Goal: Task Accomplishment & Management: Manage account settings

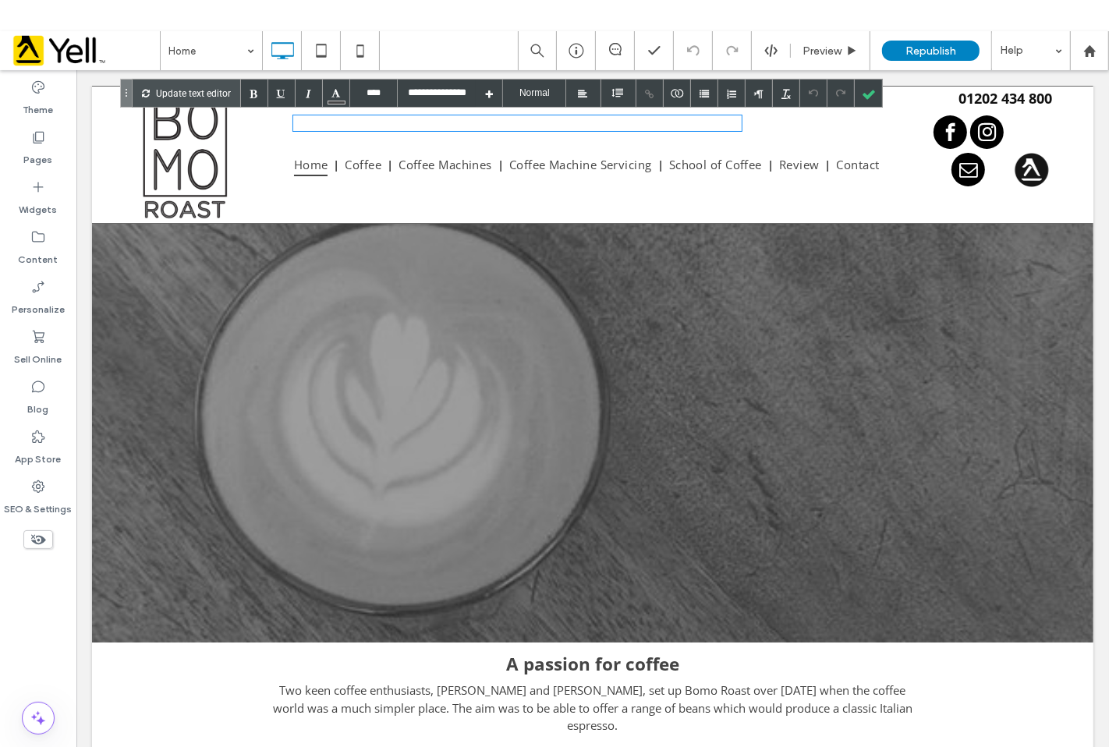
drag, startPoint x: 503, startPoint y: 121, endPoint x: 254, endPoint y: 121, distance: 248.9
click at [254, 121] on div "Click To Paste Home Coffee Coffee Machines Coffee Machine Servicing School of C…" at bounding box center [592, 154] width 971 height 133
click at [869, 96] on div at bounding box center [868, 93] width 27 height 27
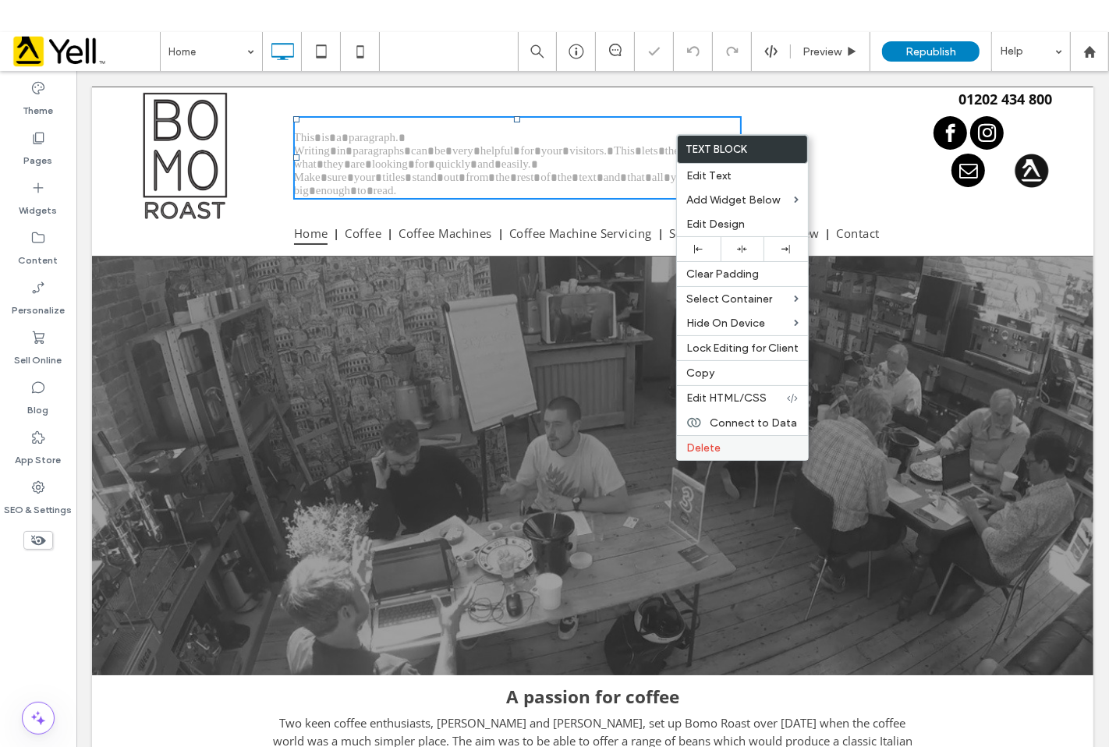
click at [715, 447] on span "Delete" at bounding box center [704, 448] width 34 height 13
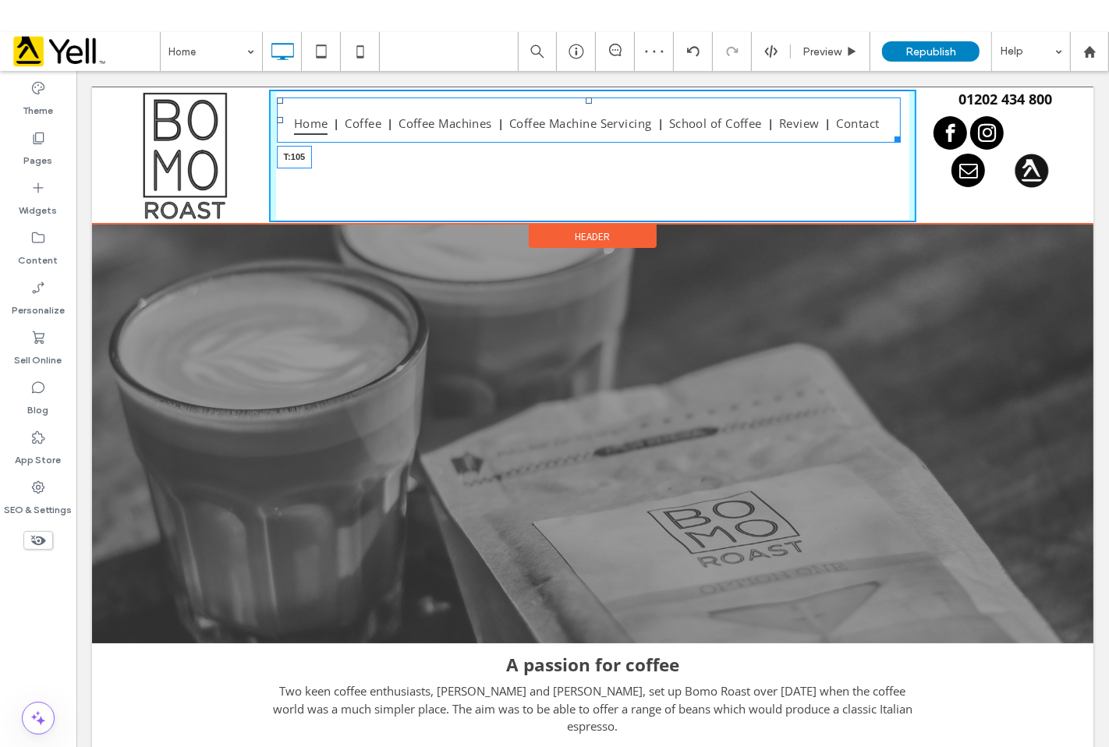
drag, startPoint x: 587, startPoint y: 101, endPoint x: 580, endPoint y: 176, distance: 74.5
click at [580, 142] on nav "Home Coffee Coffee Machines Coffee Machine Servicing School of Coffee Review Co…" at bounding box center [588, 119] width 624 height 45
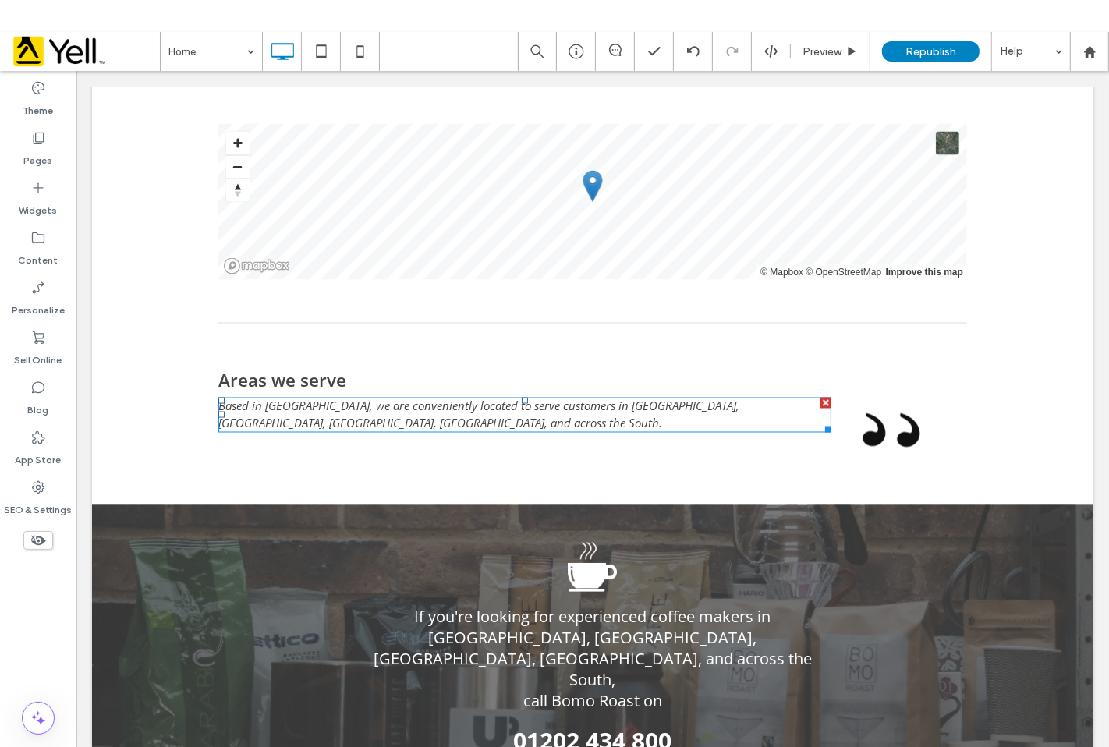
scroll to position [2594, 0]
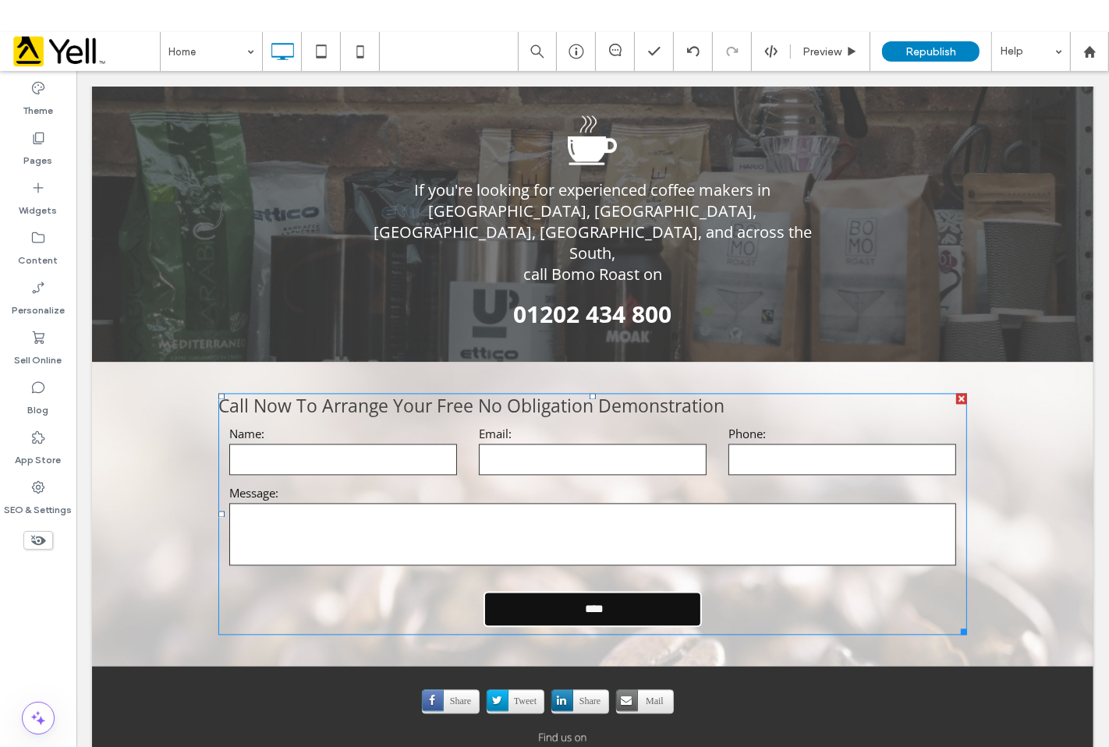
click at [455, 425] on div "Name:" at bounding box center [343, 450] width 250 height 51
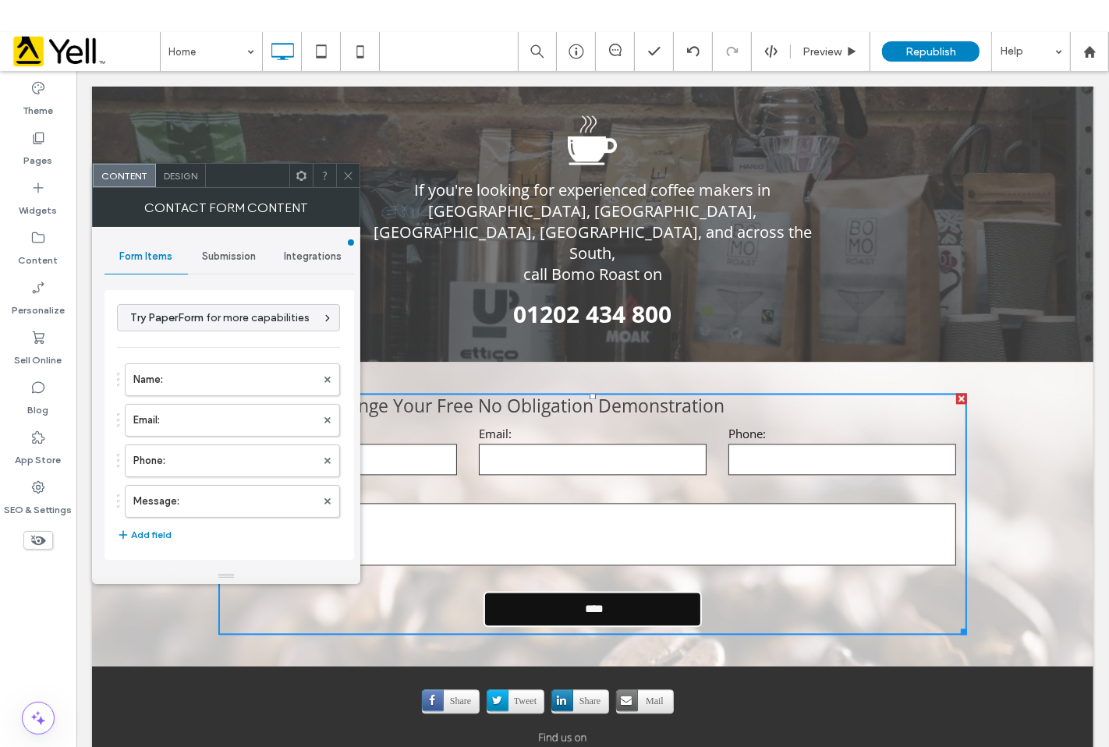
type input "****"
type input "**********"
click at [218, 263] on div "Submission" at bounding box center [229, 257] width 83 height 34
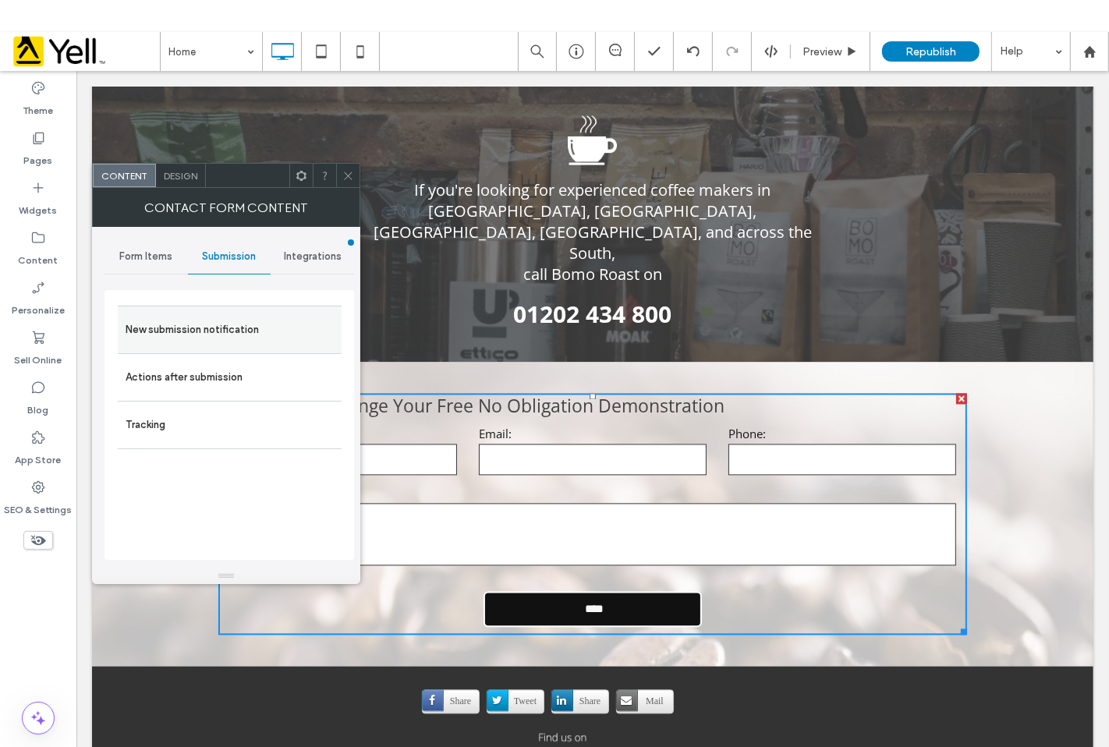
click at [215, 334] on label "New submission notification" at bounding box center [230, 329] width 208 height 31
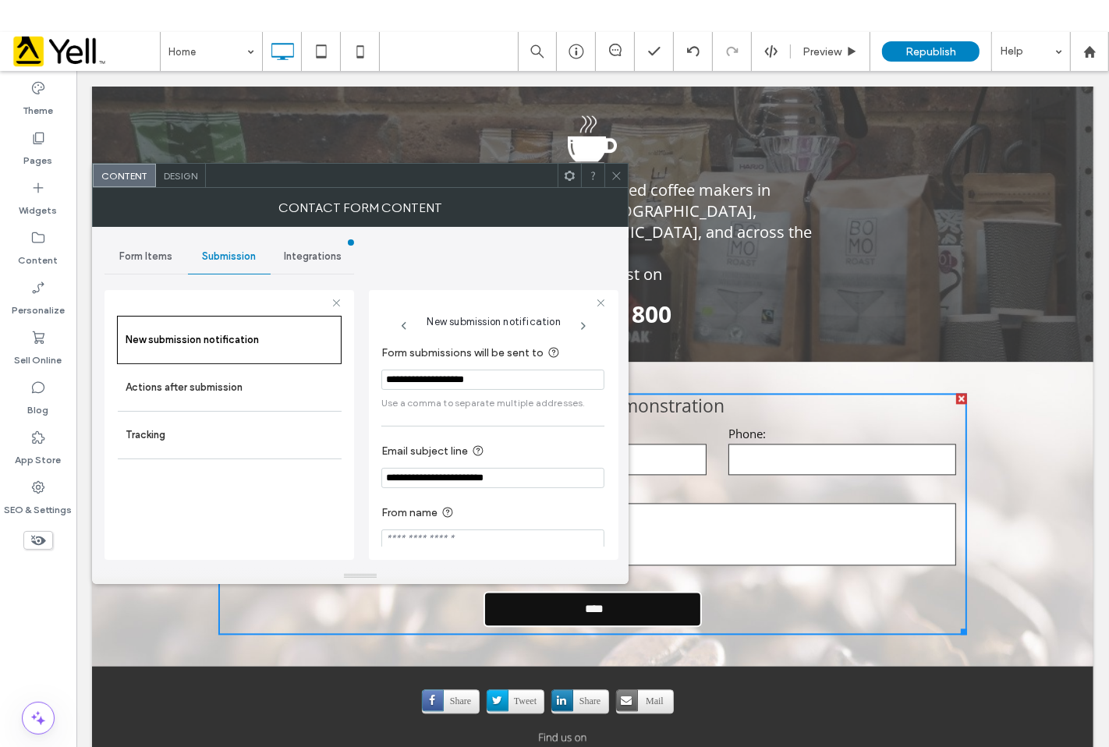
click at [527, 382] on input "**********" at bounding box center [492, 380] width 223 height 20
click at [619, 183] on span at bounding box center [617, 175] width 12 height 23
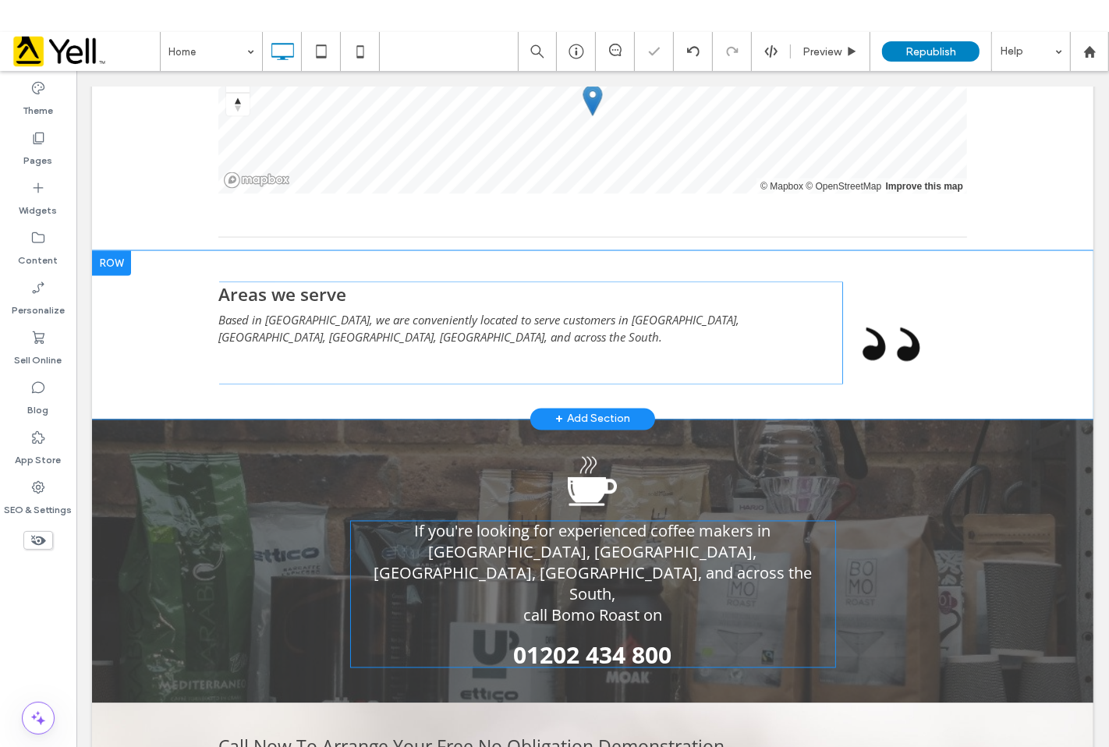
scroll to position [2248, 0]
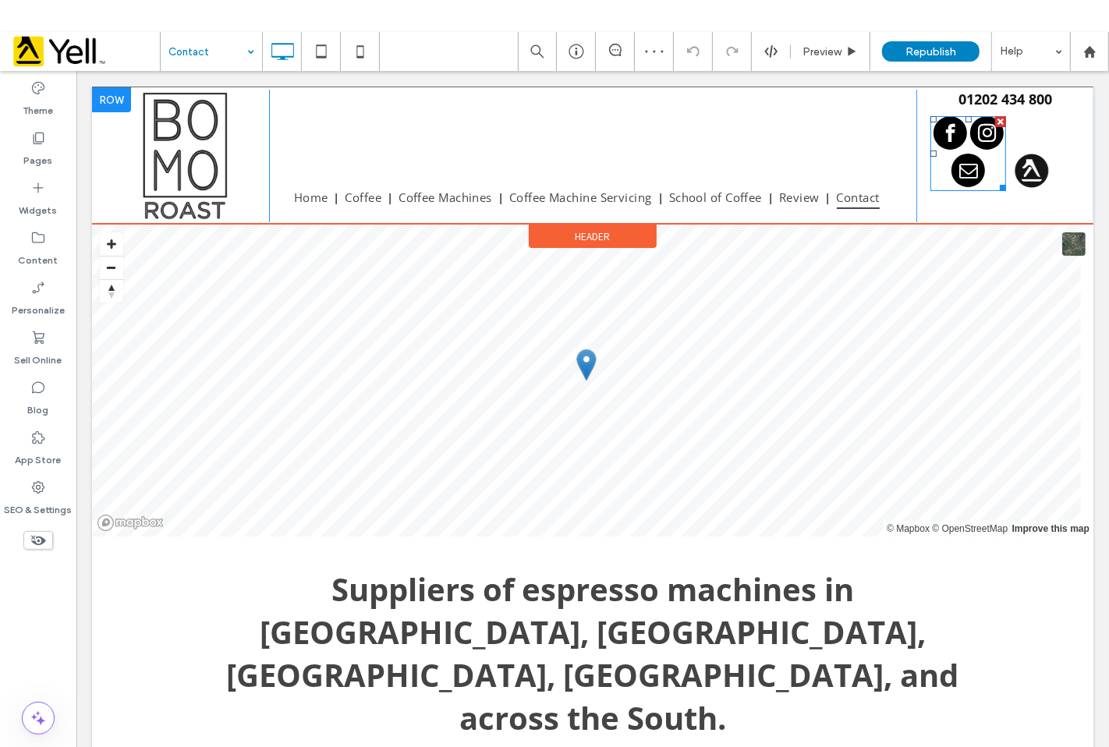
click at [962, 174] on span "email" at bounding box center [968, 170] width 34 height 34
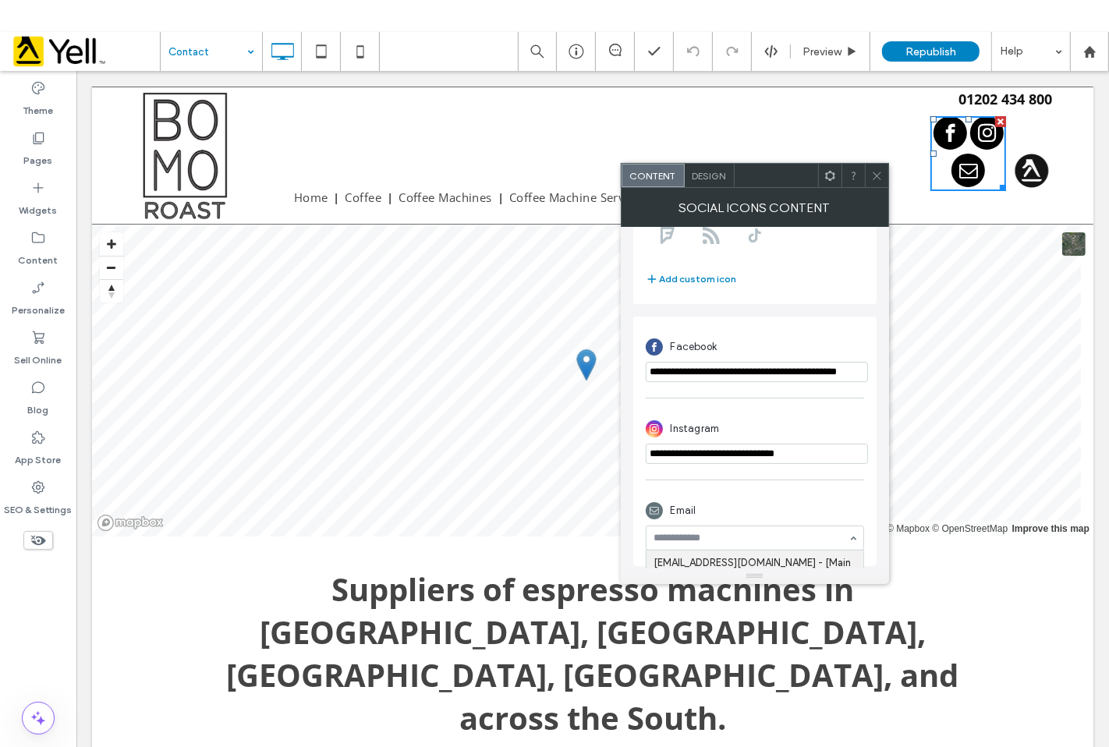
scroll to position [287, 0]
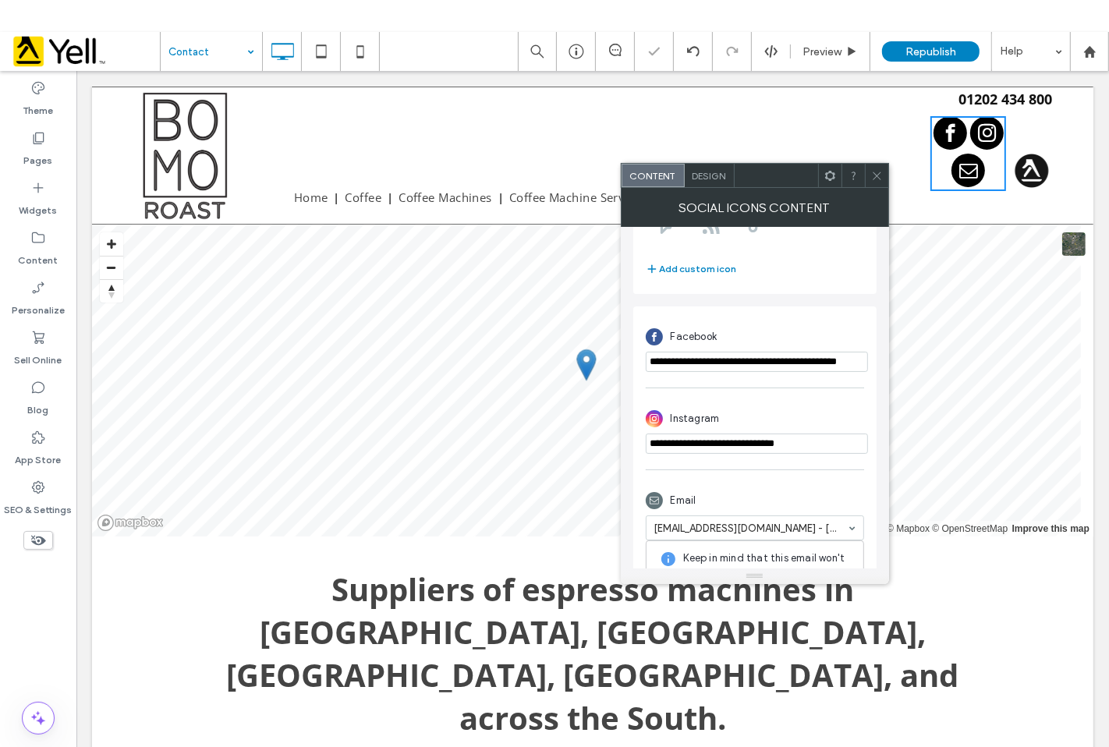
click at [815, 502] on div "Email" at bounding box center [755, 501] width 218 height 30
click at [868, 181] on div at bounding box center [876, 175] width 23 height 23
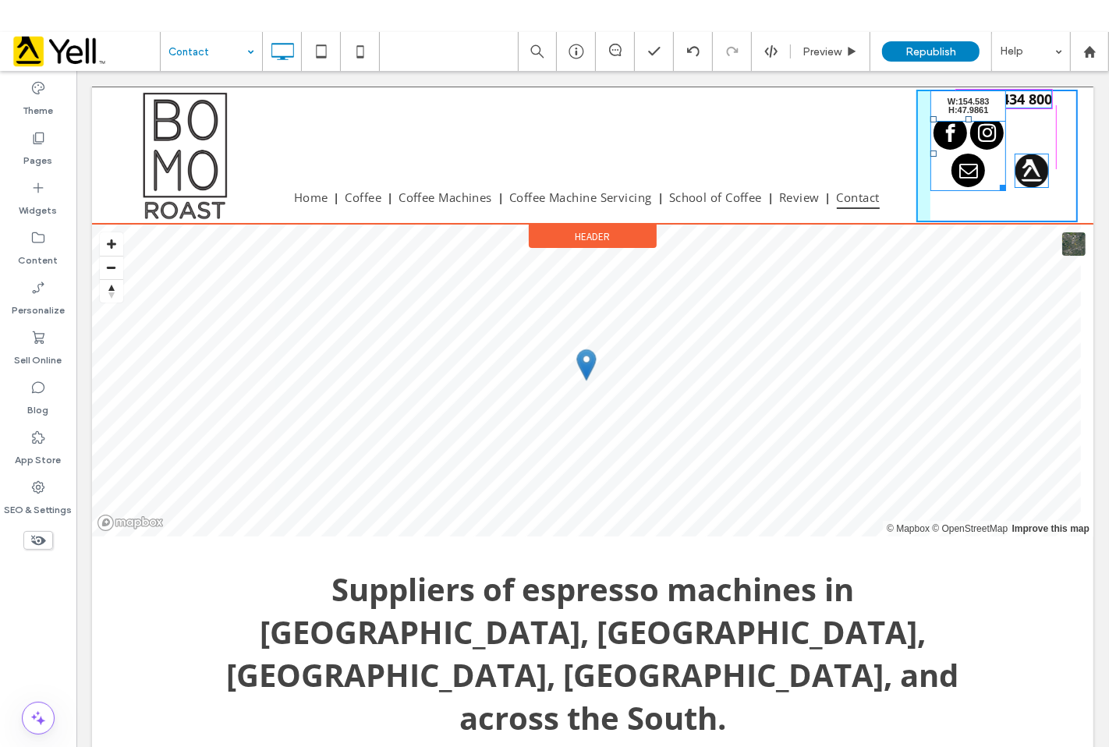
drag, startPoint x: 985, startPoint y: 181, endPoint x: 1103, endPoint y: 251, distance: 137.8
click at [1027, 181] on div "01202 434 800 W:154.583 H:47.9861 Click To Paste" at bounding box center [996, 155] width 161 height 133
drag, startPoint x: 1009, startPoint y: 132, endPoint x: 1116, endPoint y: 204, distance: 129.2
click at [1042, 133] on div "L:142" at bounding box center [1031, 132] width 34 height 34
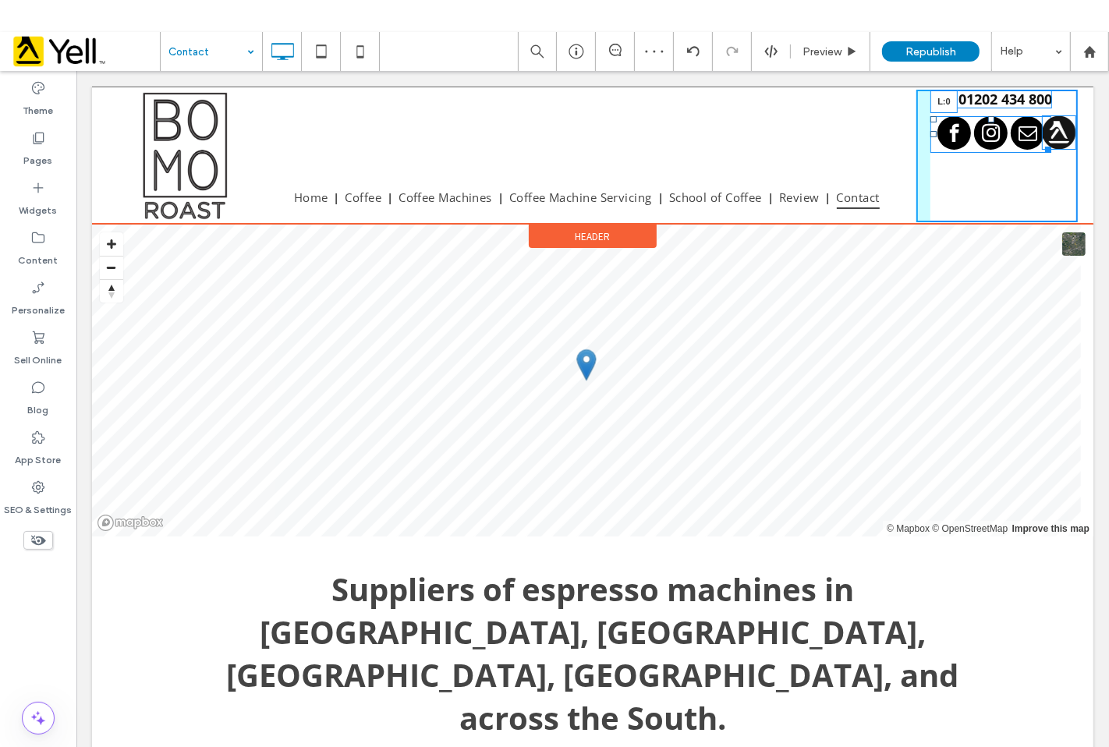
drag, startPoint x: 922, startPoint y: 130, endPoint x: 992, endPoint y: 201, distance: 99.8
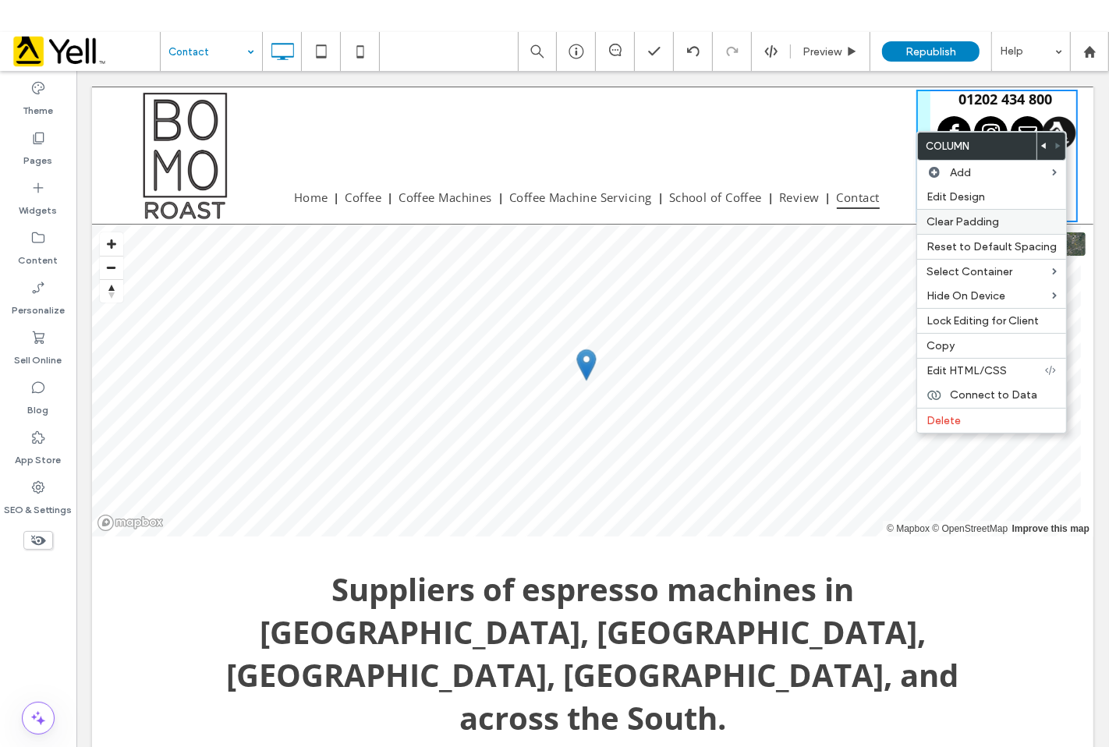
click at [965, 227] on span "Clear Padding" at bounding box center [963, 221] width 73 height 13
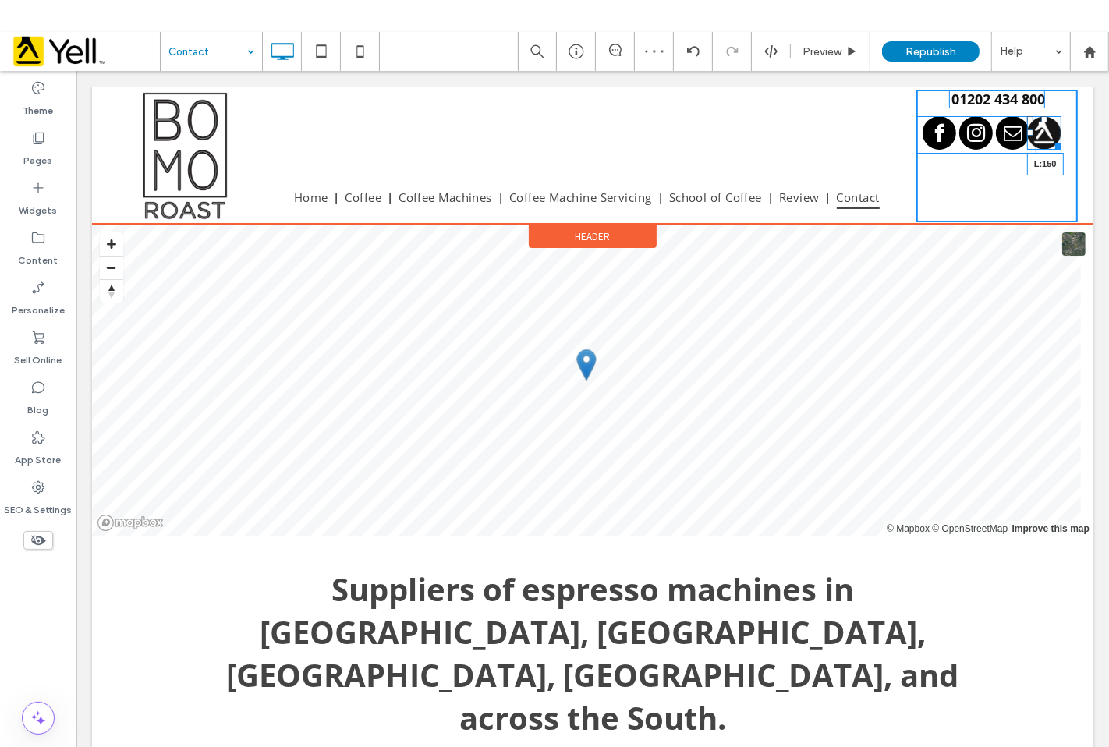
drag, startPoint x: 1017, startPoint y: 132, endPoint x: 1099, endPoint y: 204, distance: 109.5
click at [1027, 133] on div at bounding box center [1030, 132] width 6 height 6
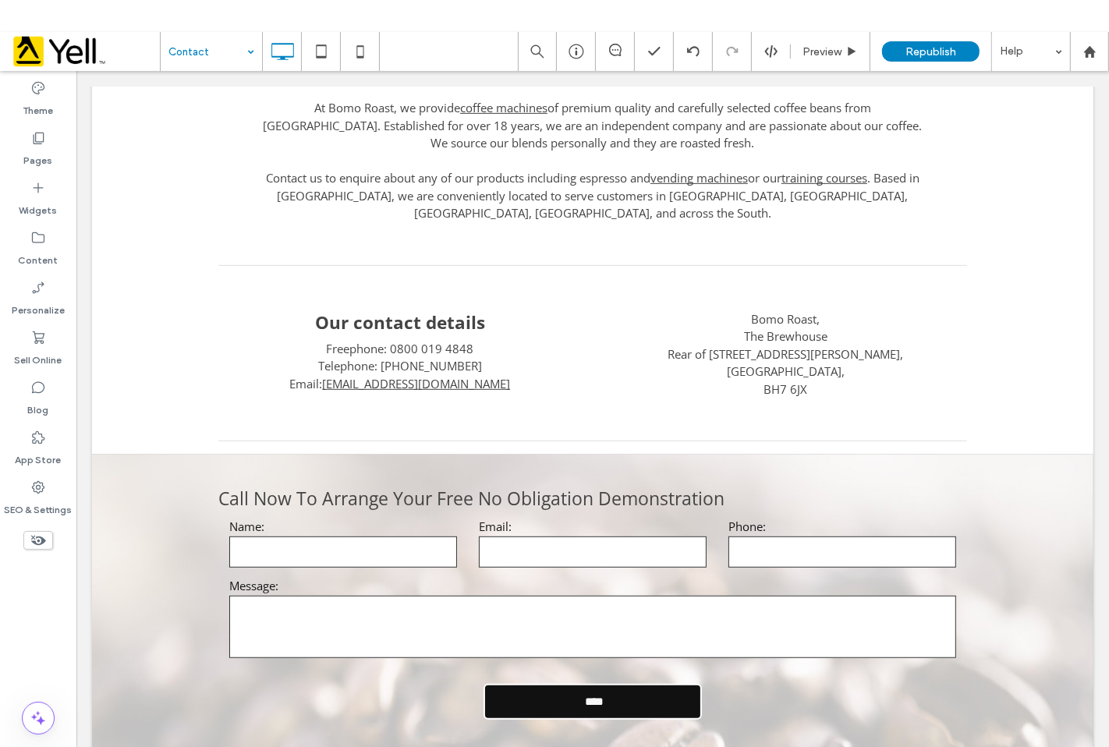
scroll to position [780, 0]
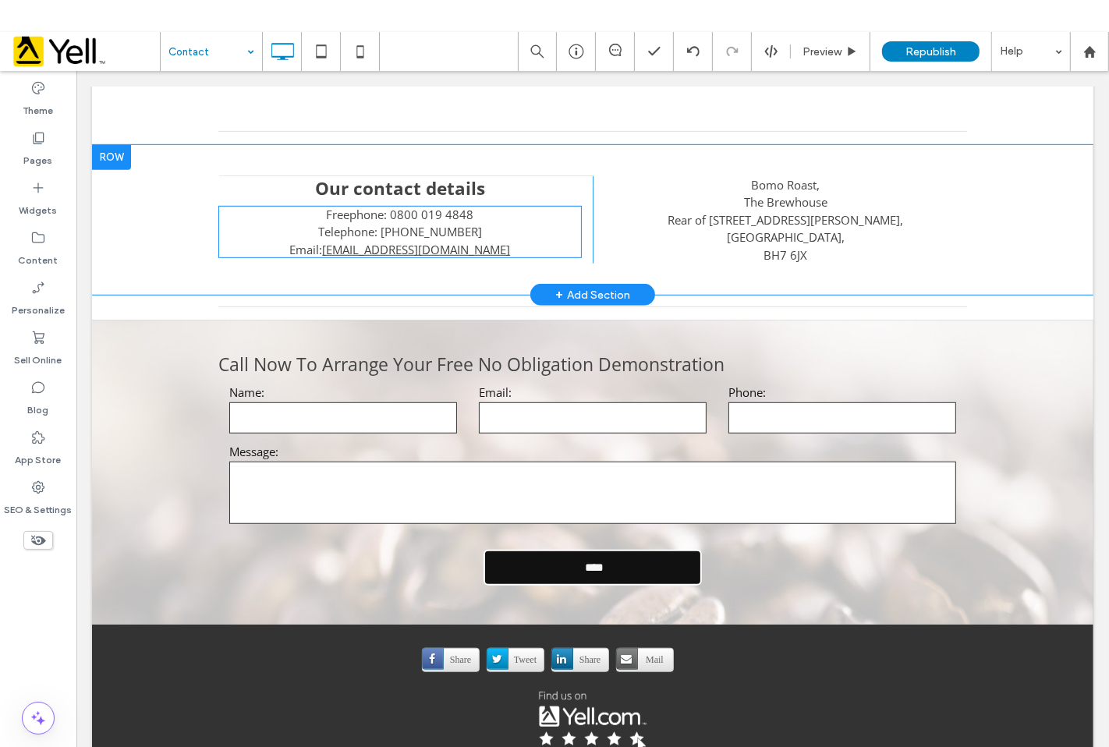
click at [424, 241] on link "[EMAIL_ADDRESS][DOMAIN_NAME]" at bounding box center [415, 249] width 188 height 16
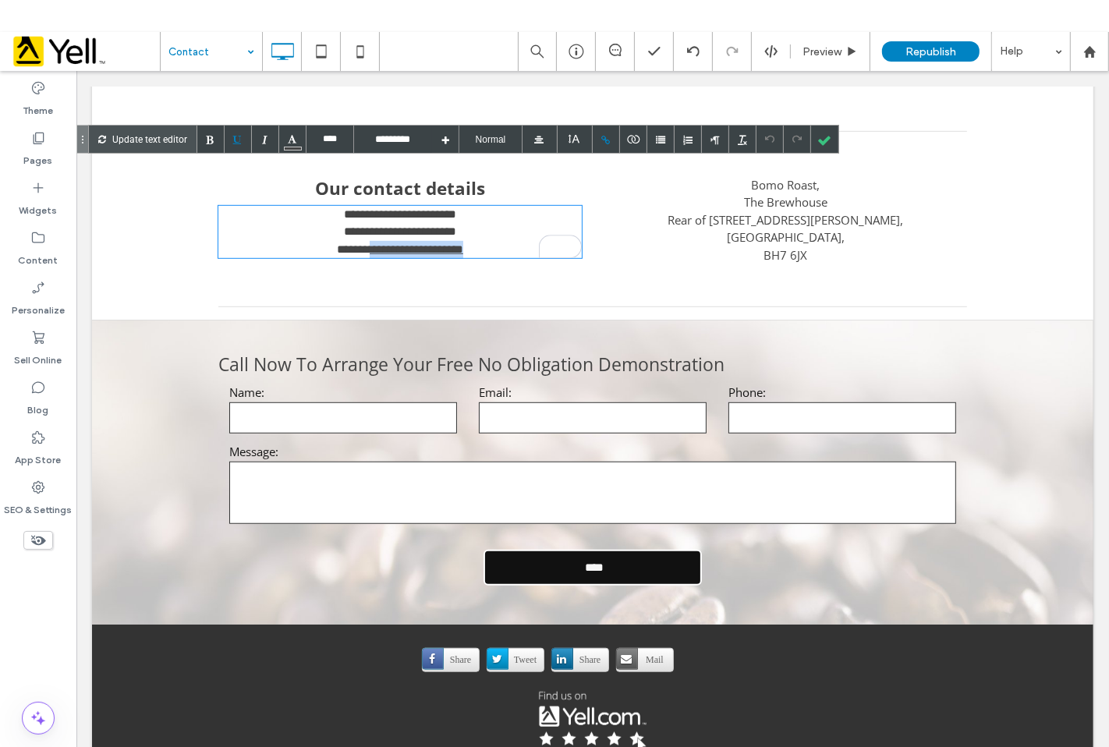
drag, startPoint x: 475, startPoint y: 204, endPoint x: 348, endPoint y: 204, distance: 127.2
click at [348, 240] on div "**********" at bounding box center [400, 249] width 364 height 18
copy link "**********"
click at [606, 130] on div at bounding box center [606, 139] width 27 height 27
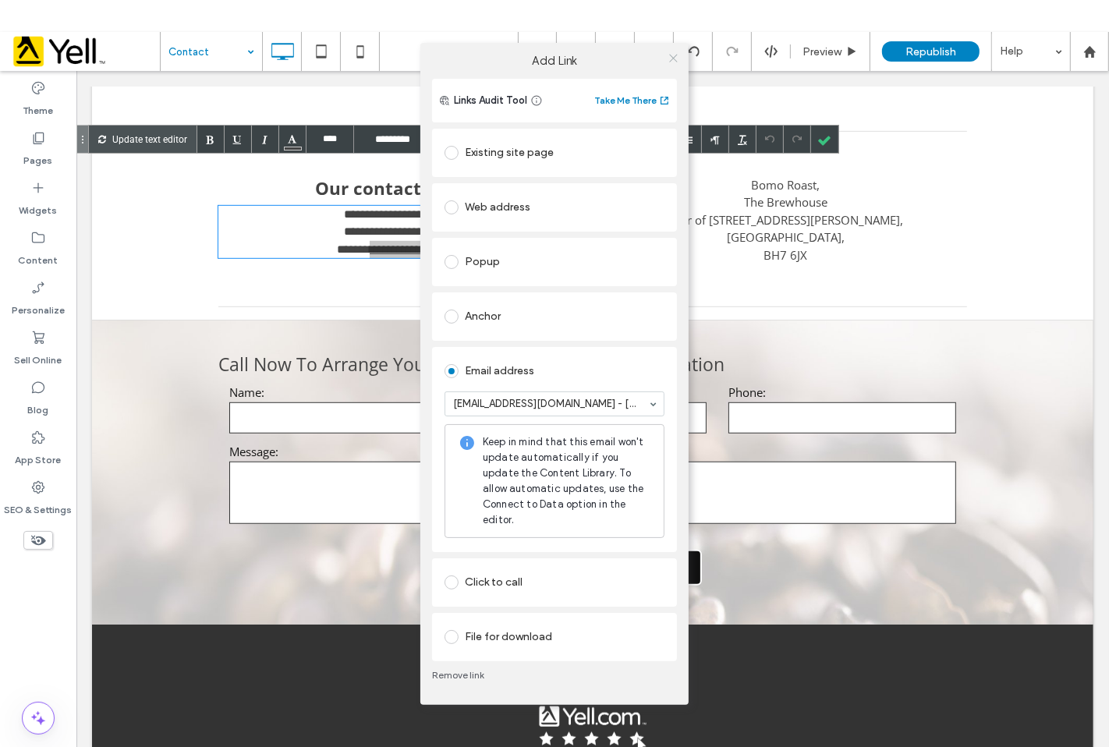
click at [675, 55] on icon at bounding box center [674, 58] width 12 height 12
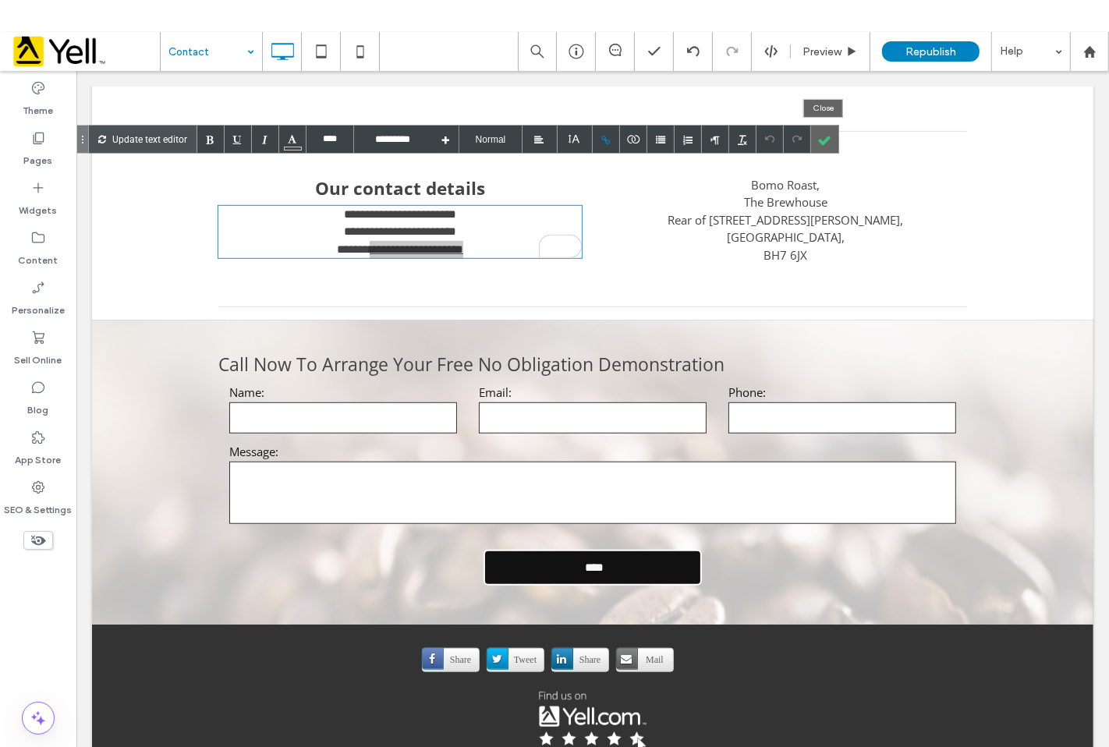
click at [829, 148] on div at bounding box center [824, 139] width 27 height 27
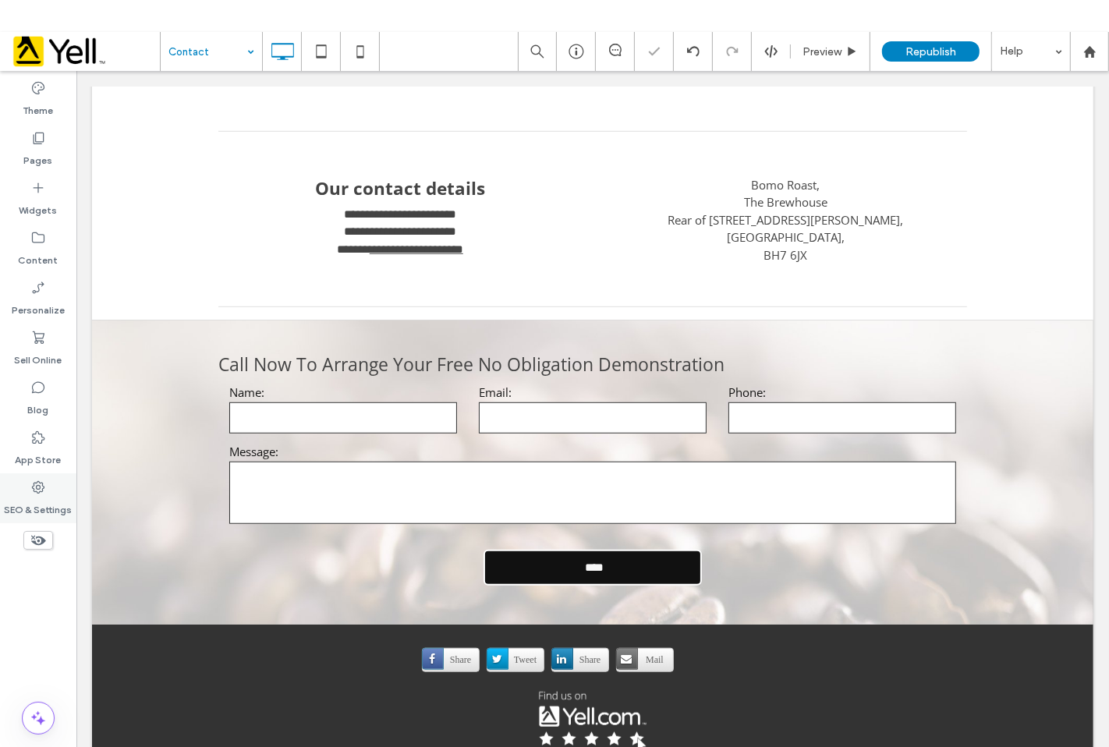
click at [44, 502] on label "SEO & Settings" at bounding box center [39, 506] width 68 height 22
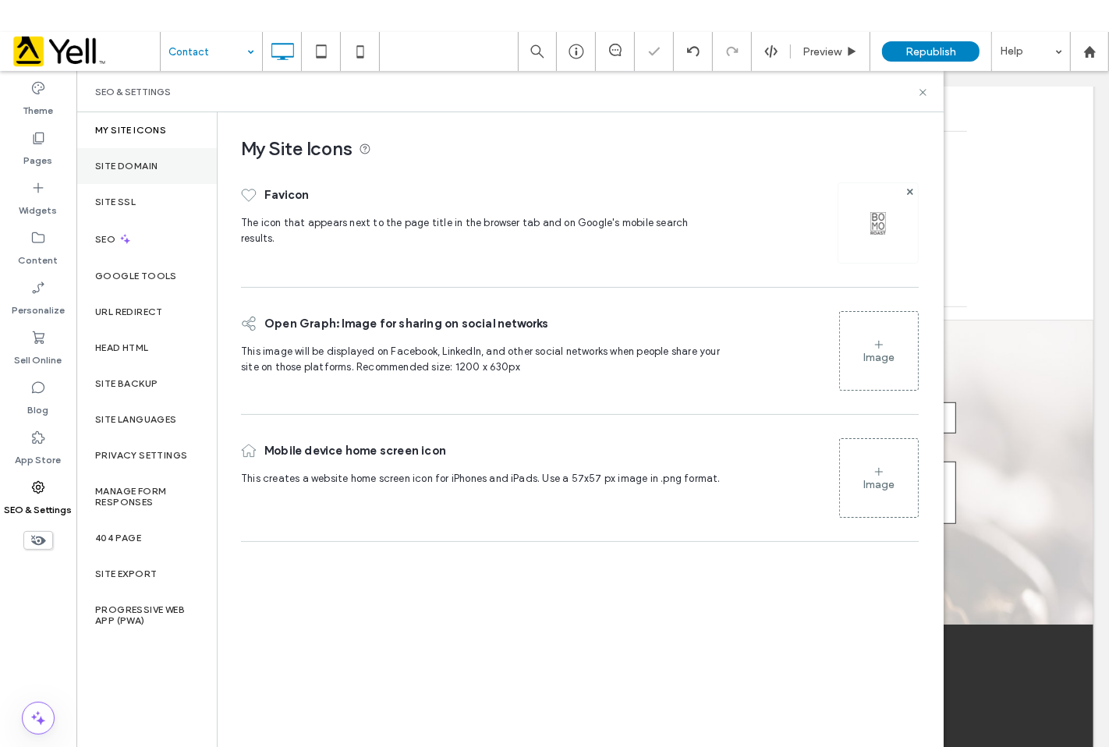
click at [122, 174] on div "Site Domain" at bounding box center [146, 166] width 140 height 36
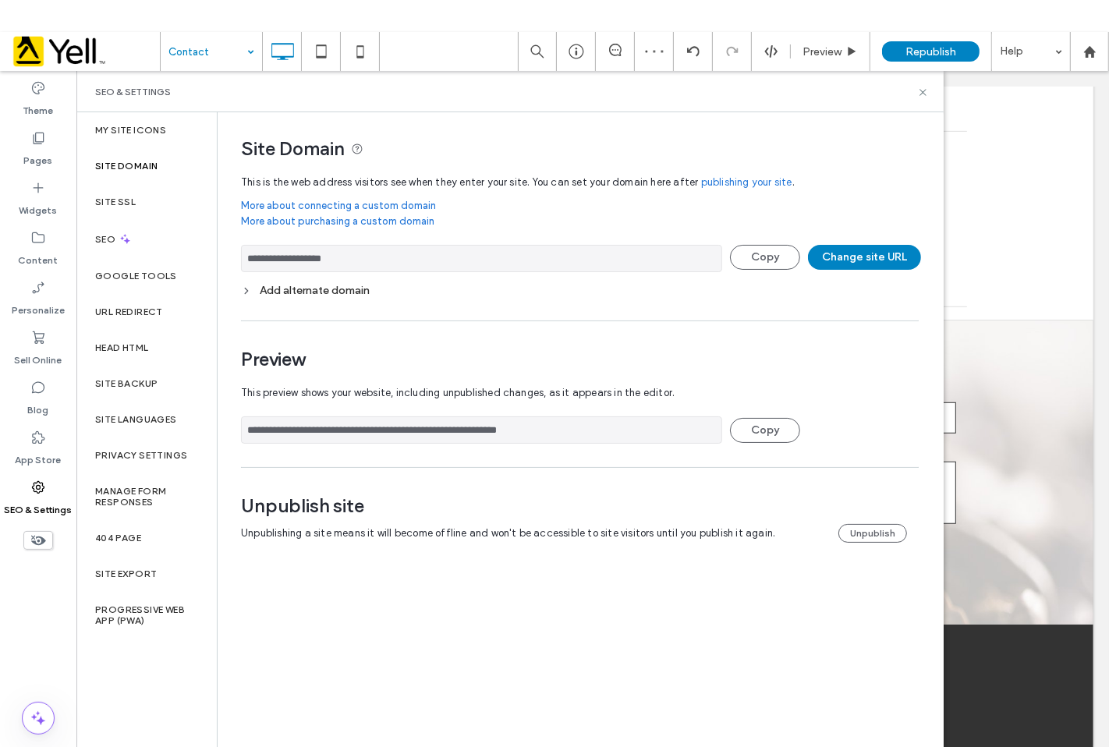
click at [330, 298] on div "Add alternate domain" at bounding box center [580, 290] width 678 height 21
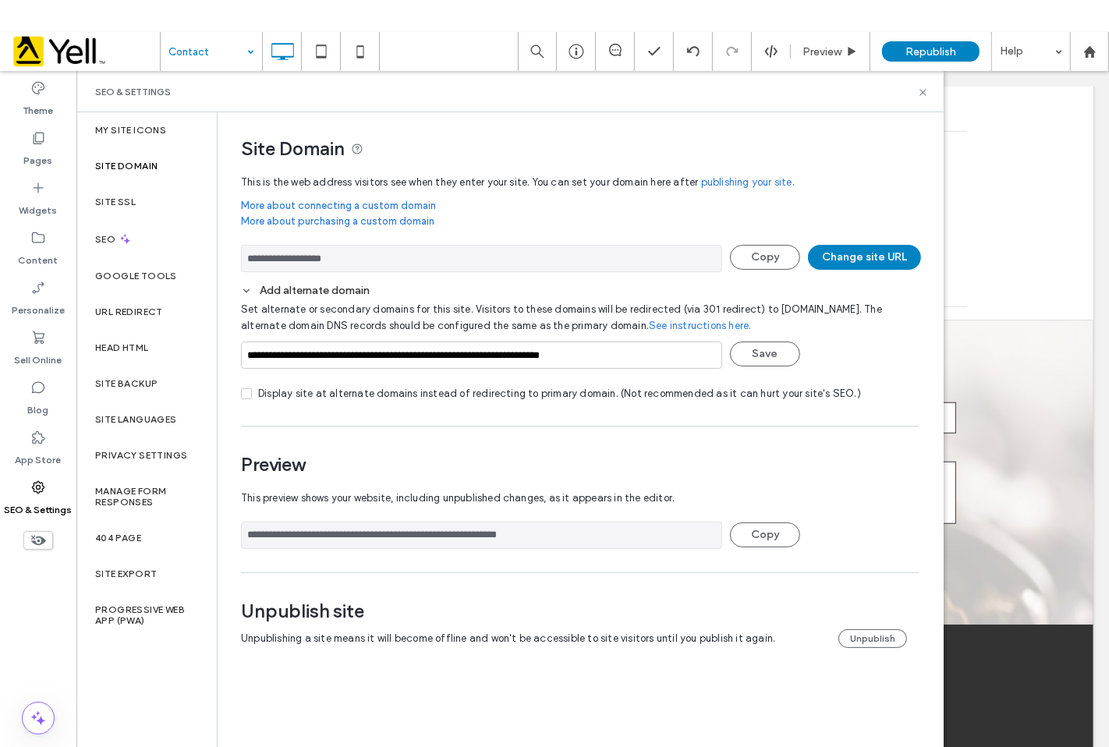
click at [340, 294] on div "Add alternate domain" at bounding box center [580, 290] width 678 height 13
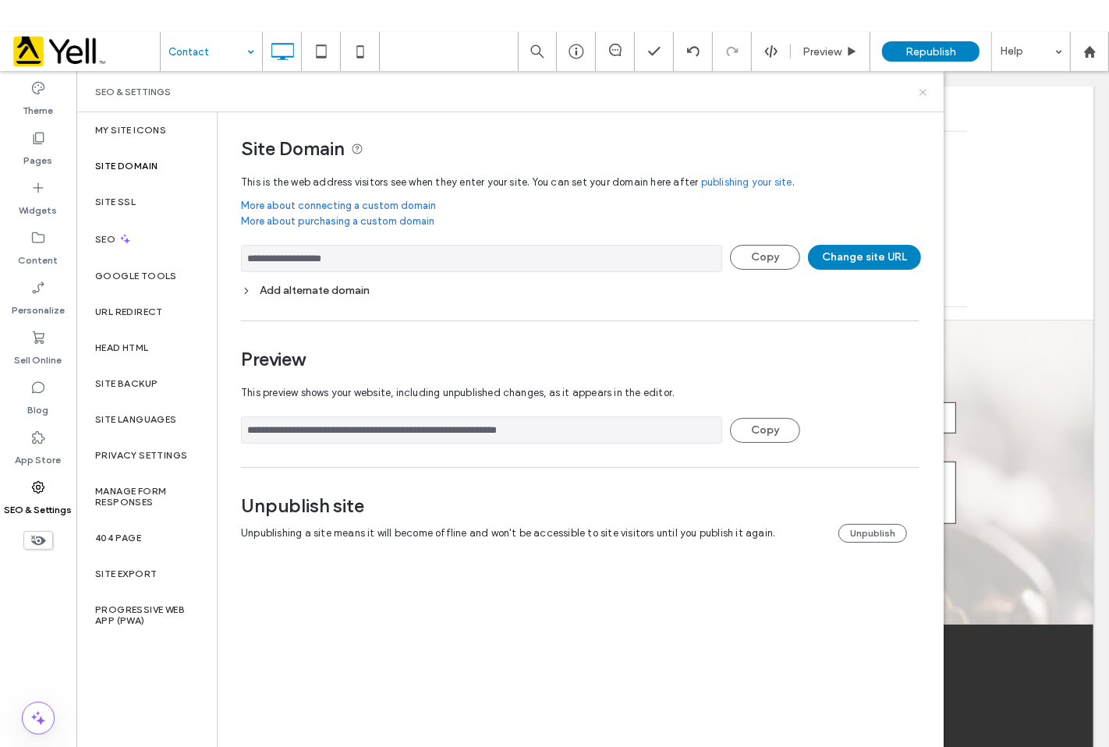
click at [921, 94] on icon at bounding box center [923, 93] width 12 height 12
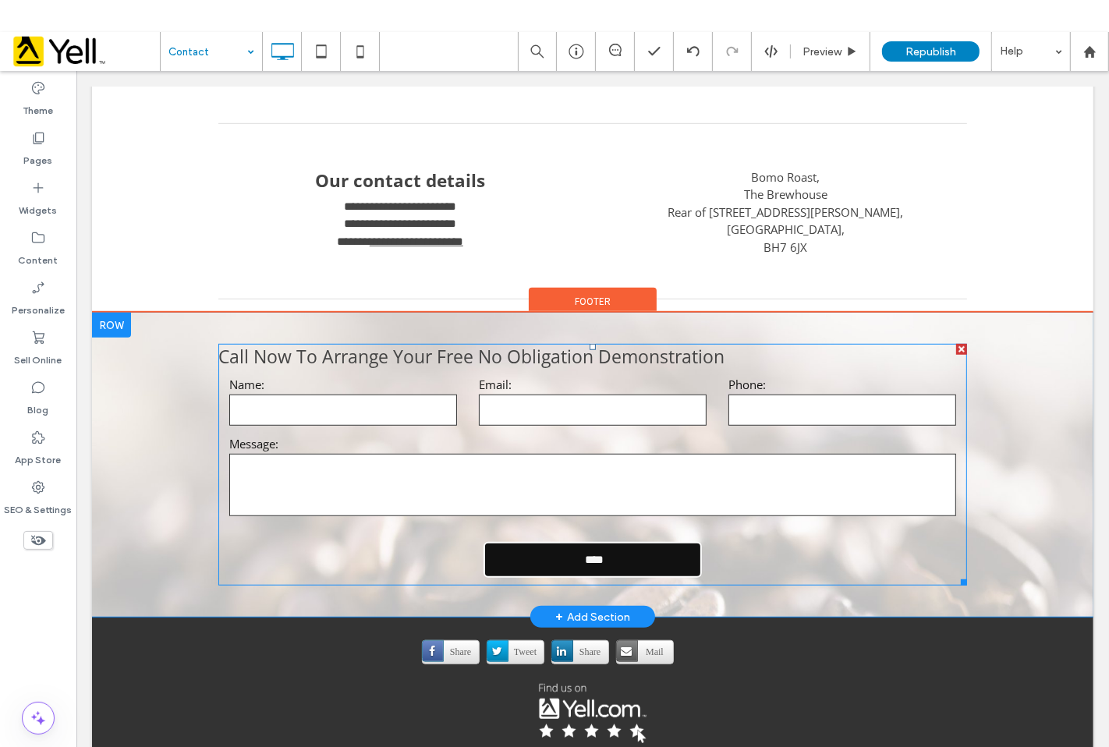
scroll to position [790, 0]
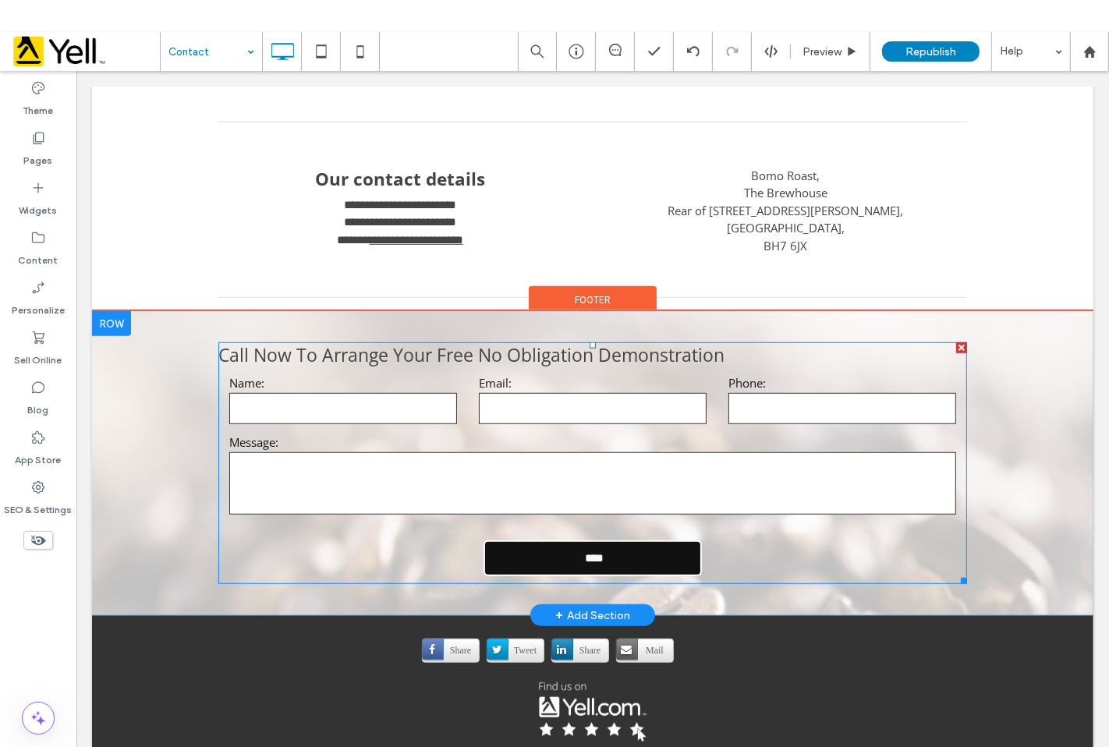
click at [508, 452] on textarea at bounding box center [592, 483] width 727 height 62
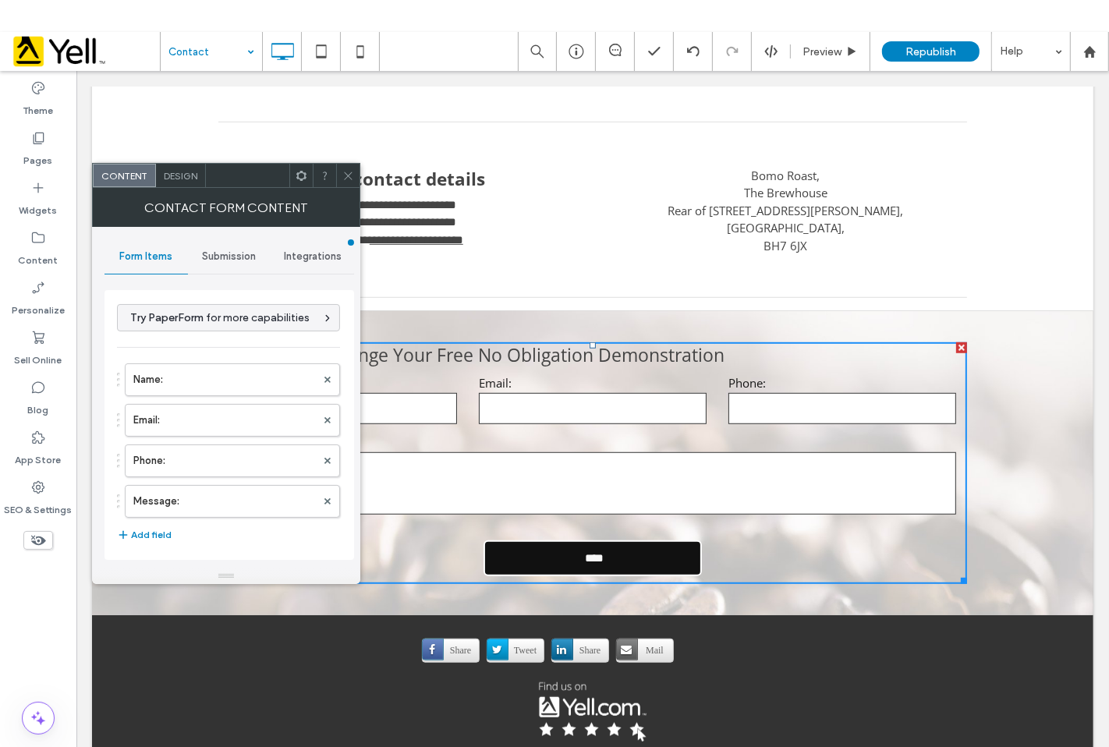
click at [261, 255] on div "Submission" at bounding box center [229, 257] width 83 height 34
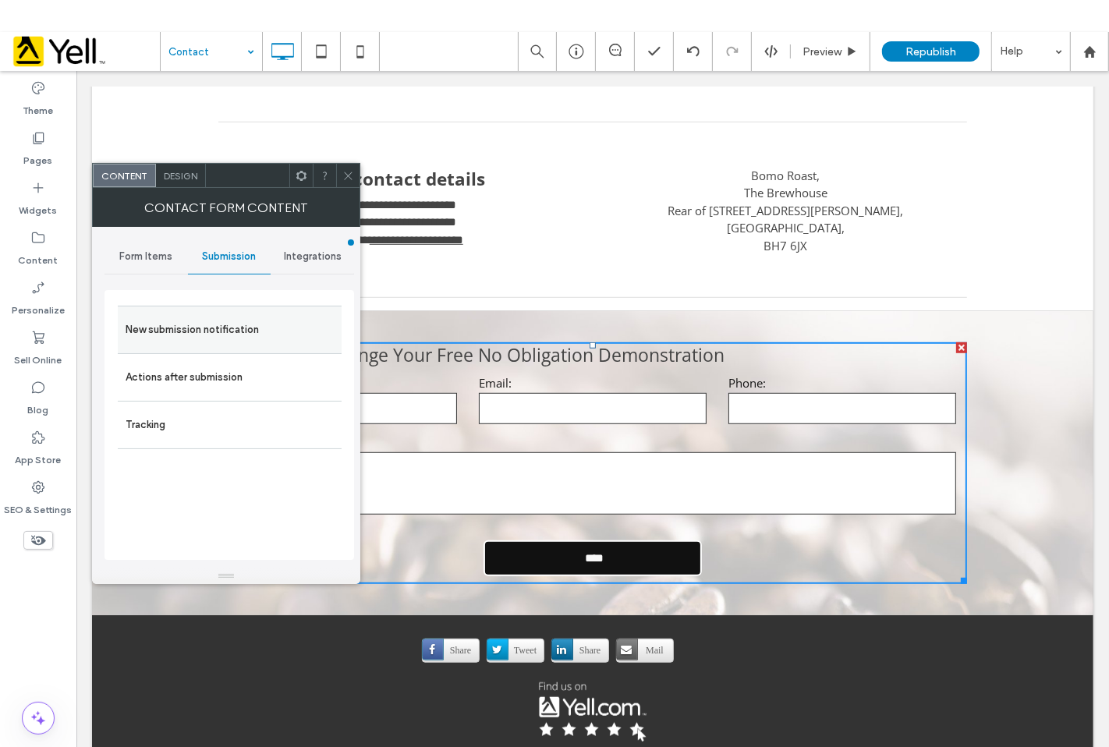
click at [237, 343] on label "New submission notification" at bounding box center [230, 329] width 208 height 31
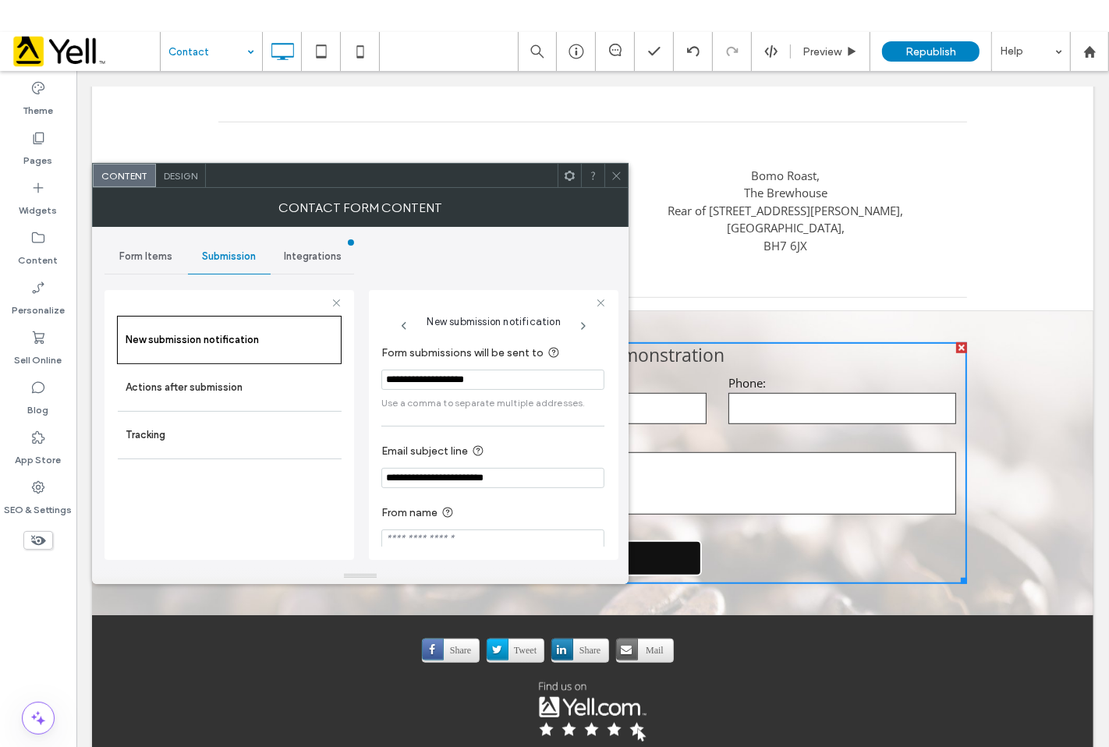
click at [555, 378] on input "**********" at bounding box center [492, 380] width 223 height 20
click at [611, 189] on div "Contact Form Content" at bounding box center [360, 207] width 537 height 39
click at [611, 181] on icon at bounding box center [617, 176] width 12 height 12
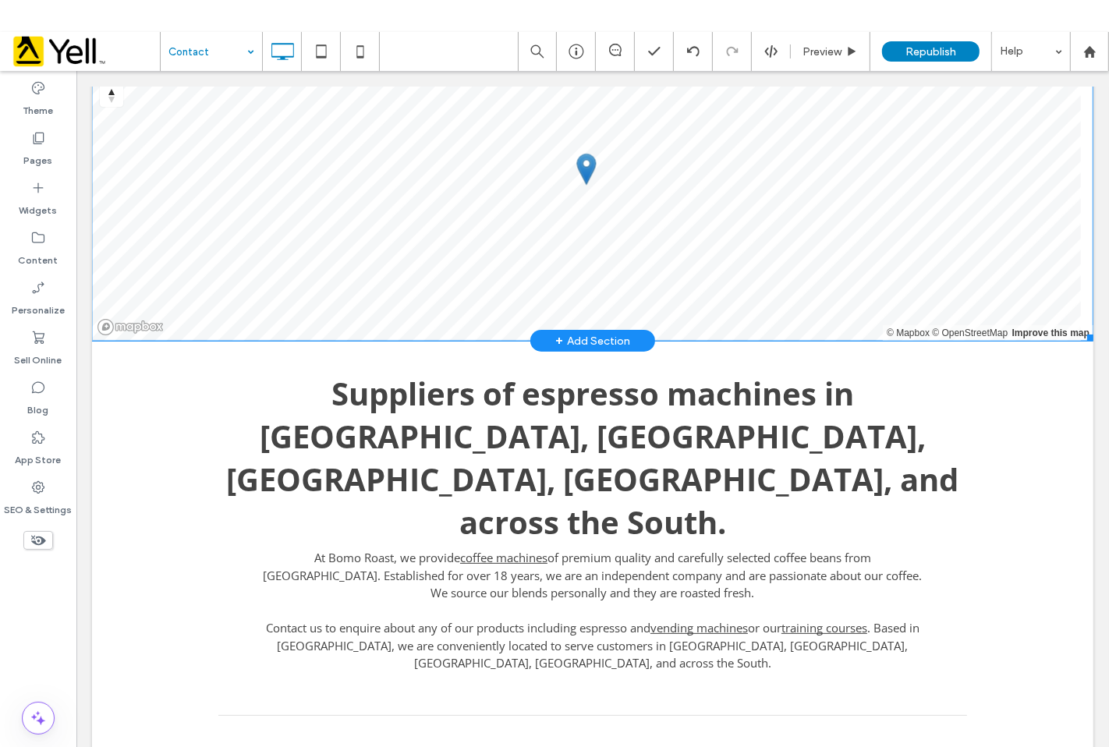
scroll to position [356, 0]
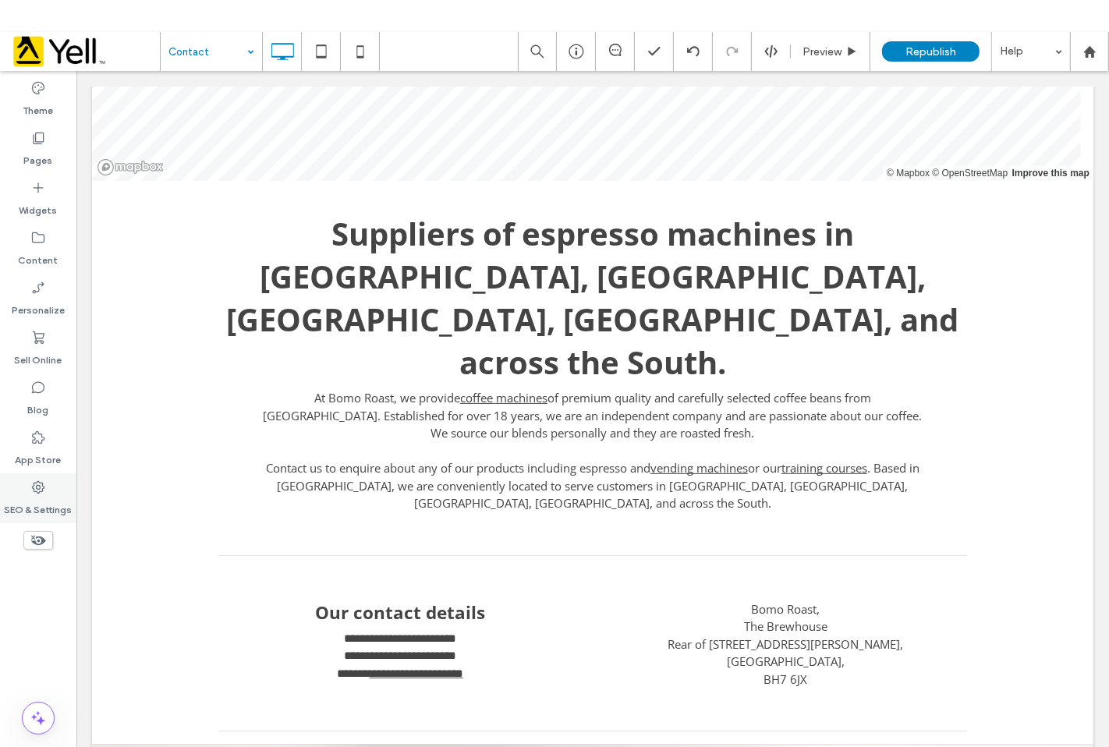
click at [19, 503] on label "SEO & Settings" at bounding box center [39, 506] width 68 height 22
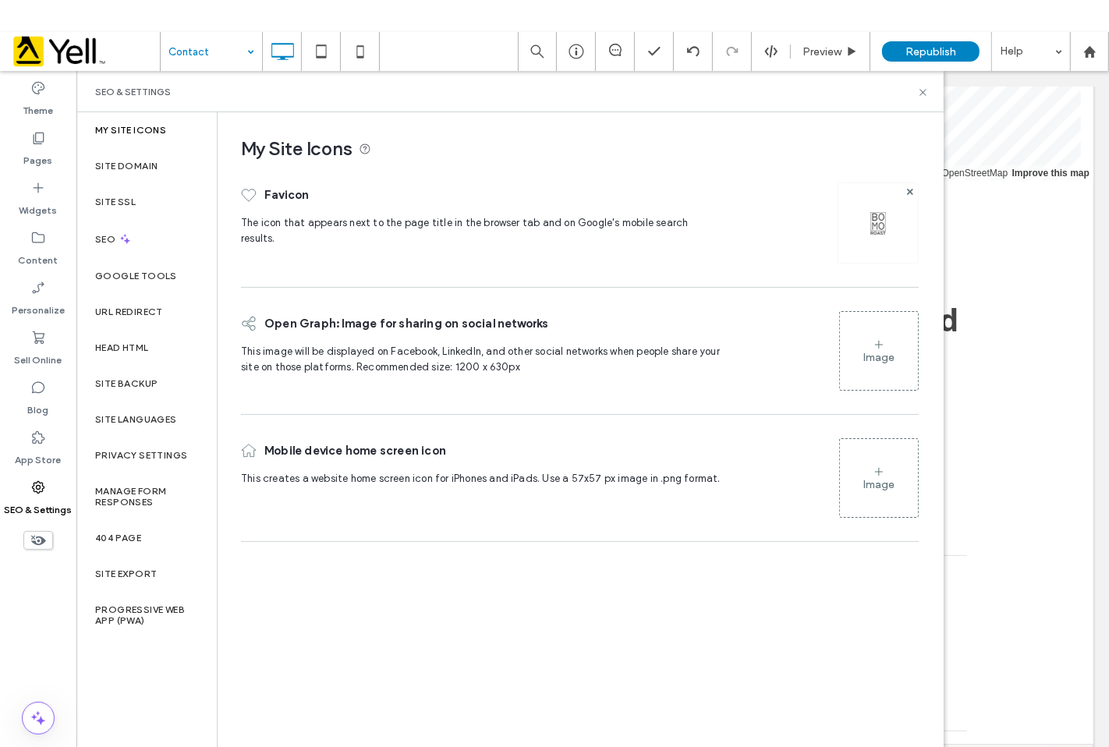
click at [921, 86] on div "SEO & Settings" at bounding box center [510, 92] width 830 height 12
click at [922, 91] on icon at bounding box center [923, 93] width 12 height 12
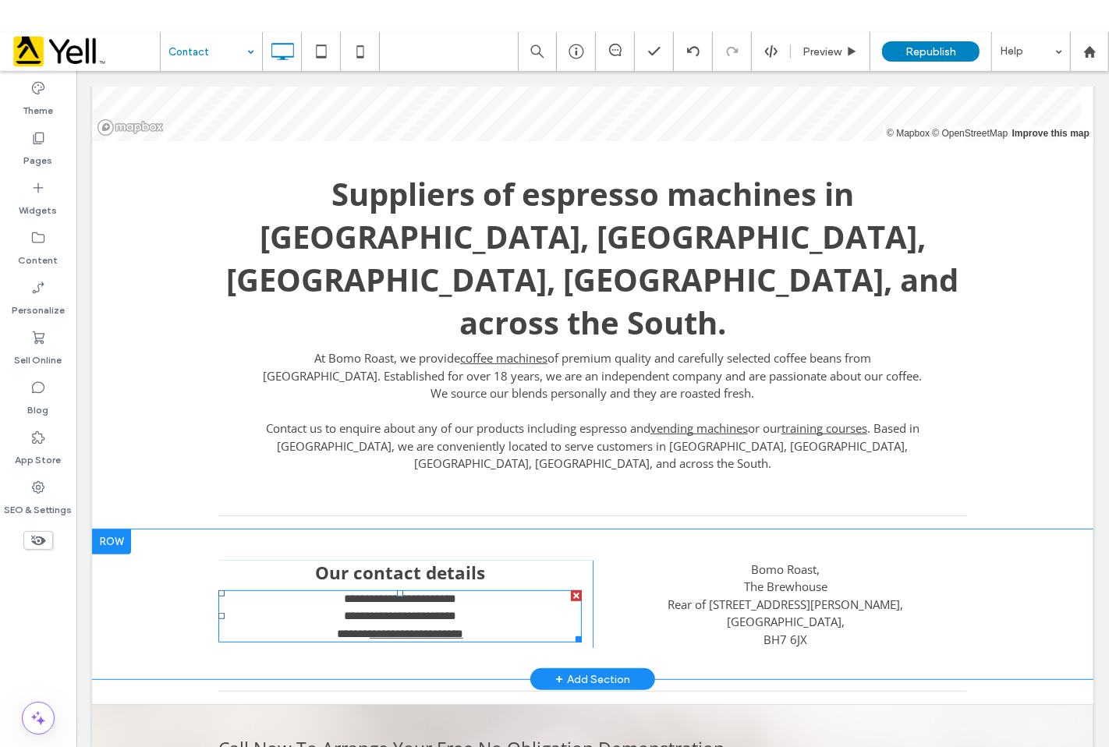
scroll to position [790, 0]
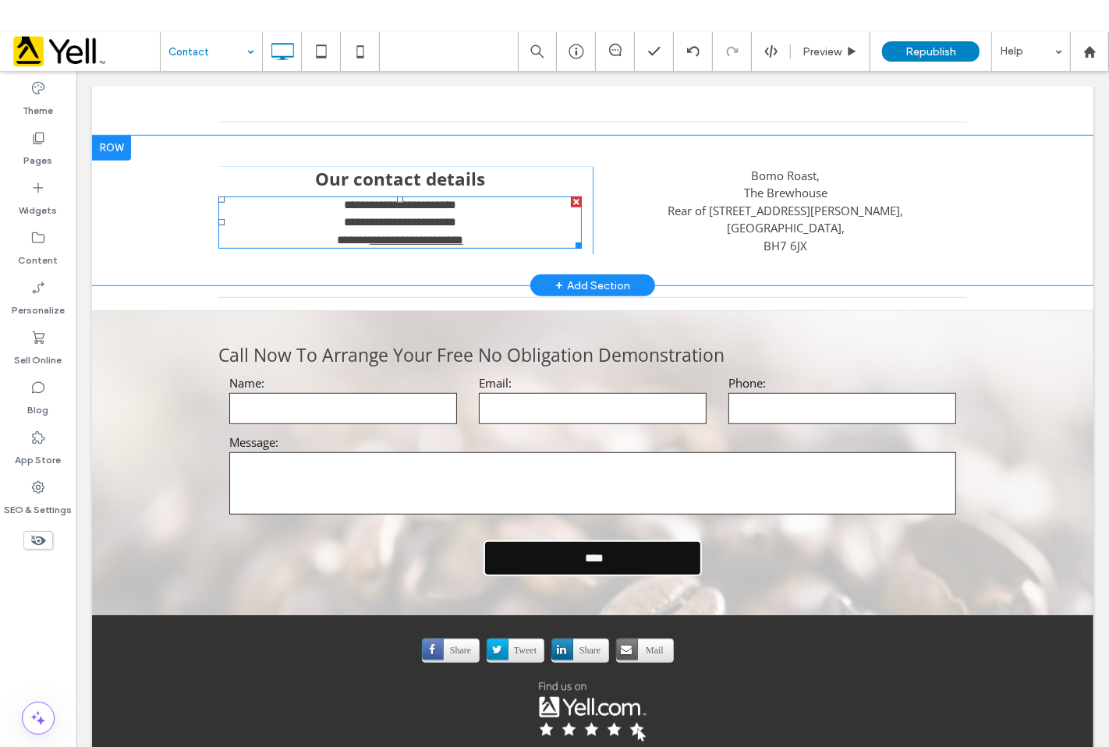
click at [463, 213] on div "**********" at bounding box center [400, 222] width 364 height 18
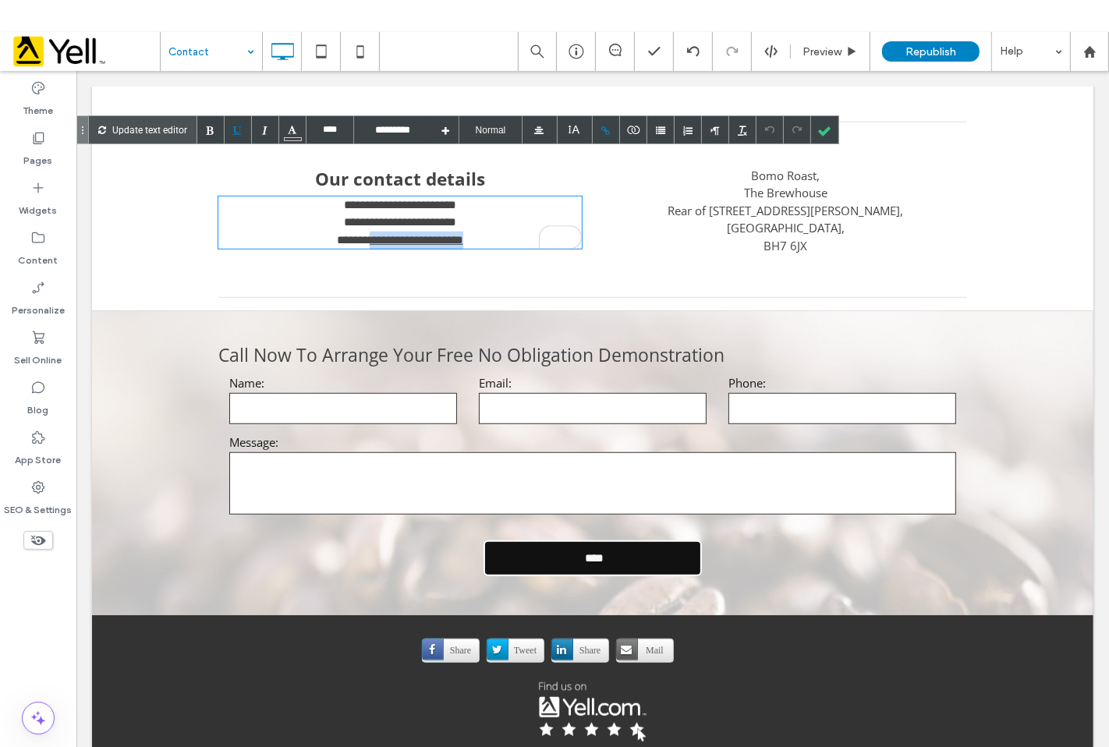
drag, startPoint x: 470, startPoint y: 189, endPoint x: 349, endPoint y: 195, distance: 121.1
click at [369, 233] on link "**********" at bounding box center [416, 239] width 94 height 12
click at [598, 123] on div at bounding box center [606, 129] width 27 height 27
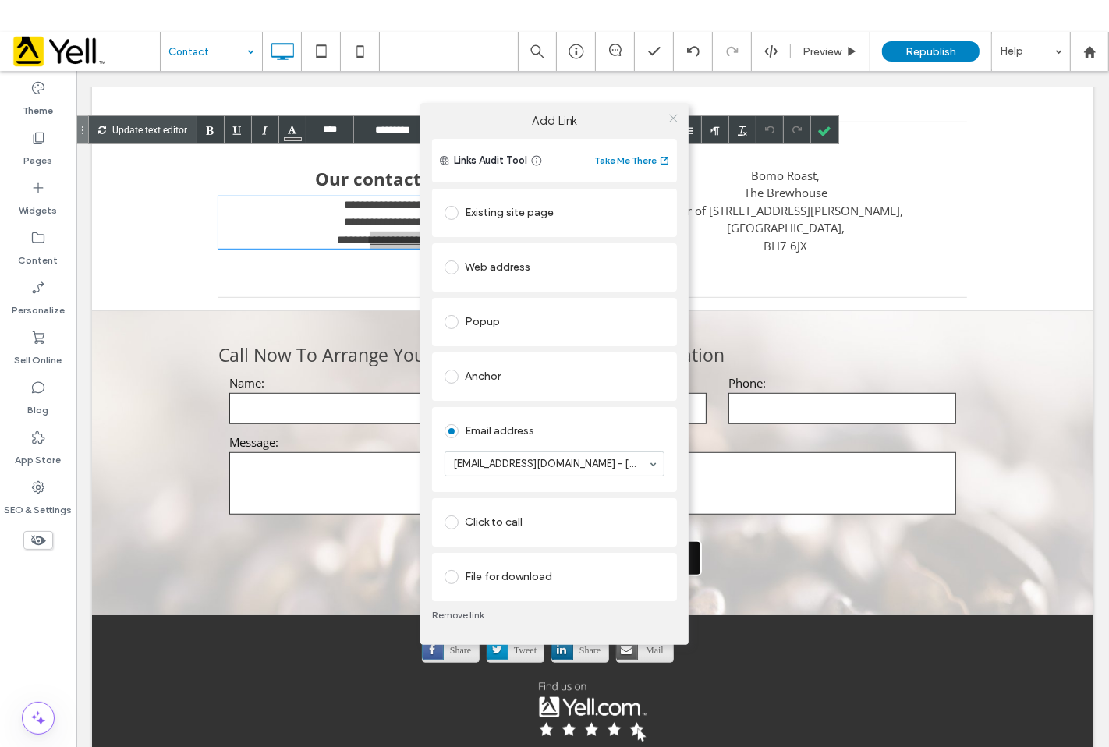
click at [668, 122] on icon at bounding box center [674, 118] width 12 height 12
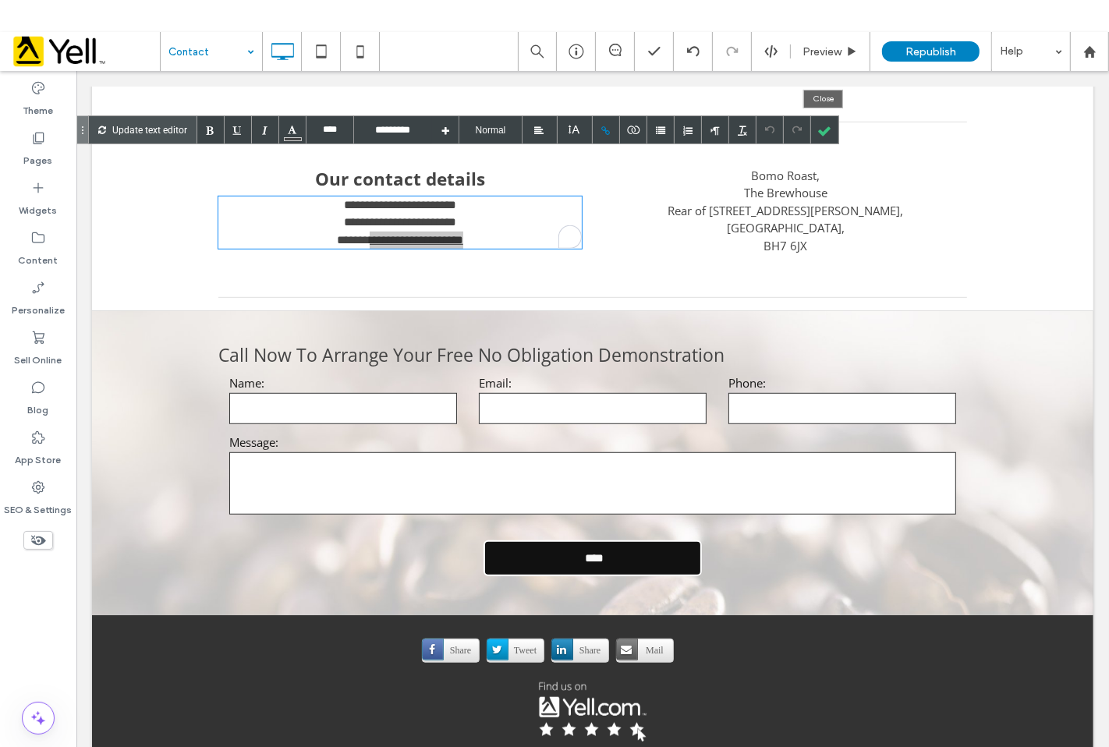
click at [832, 128] on div at bounding box center [824, 129] width 27 height 27
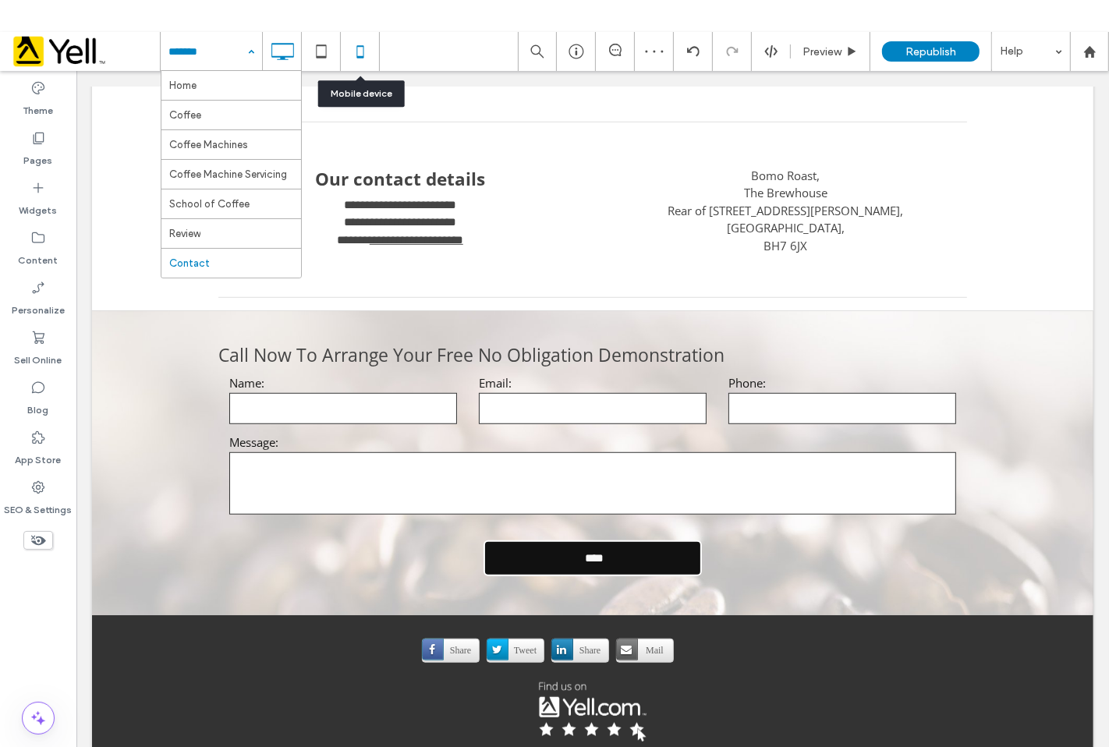
click at [345, 51] on icon at bounding box center [360, 51] width 31 height 31
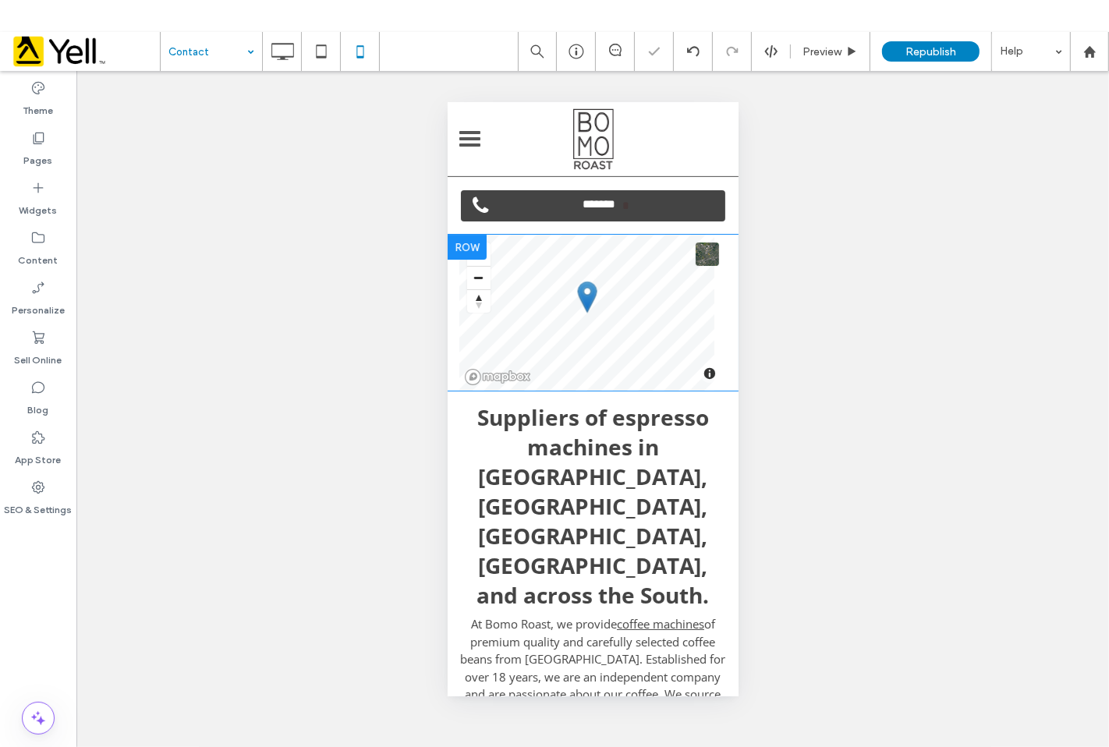
scroll to position [0, 0]
click at [478, 143] on div at bounding box center [483, 146] width 12 height 12
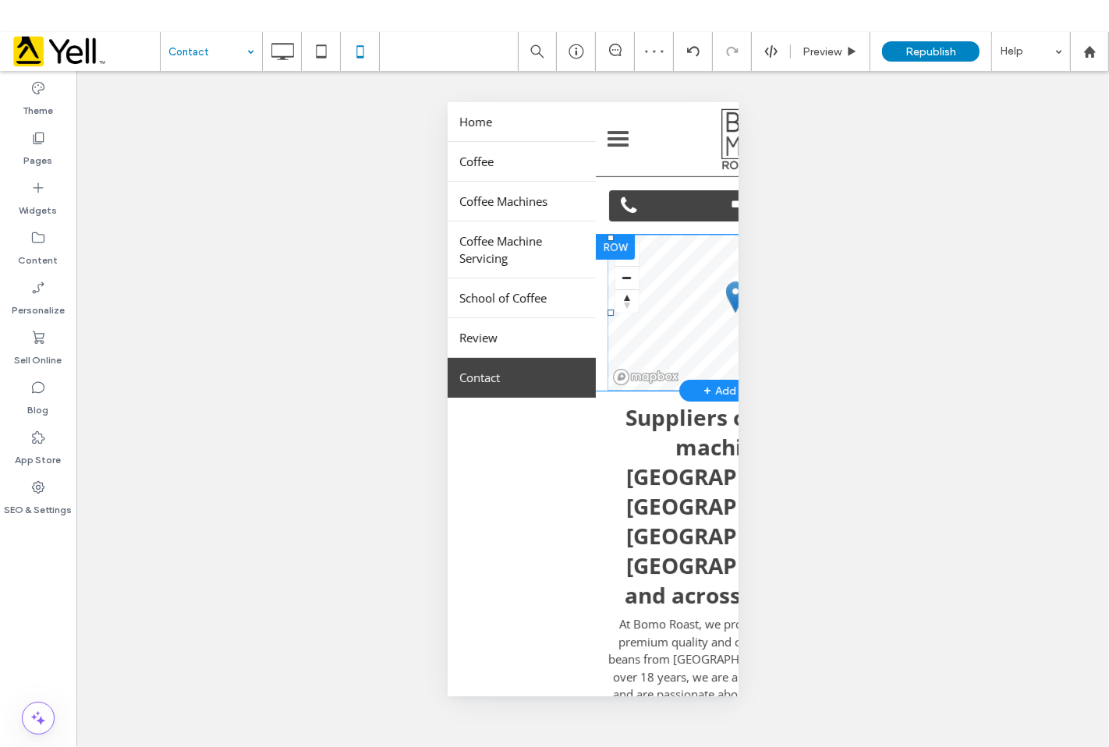
click at [651, 335] on span at bounding box center [741, 312] width 268 height 156
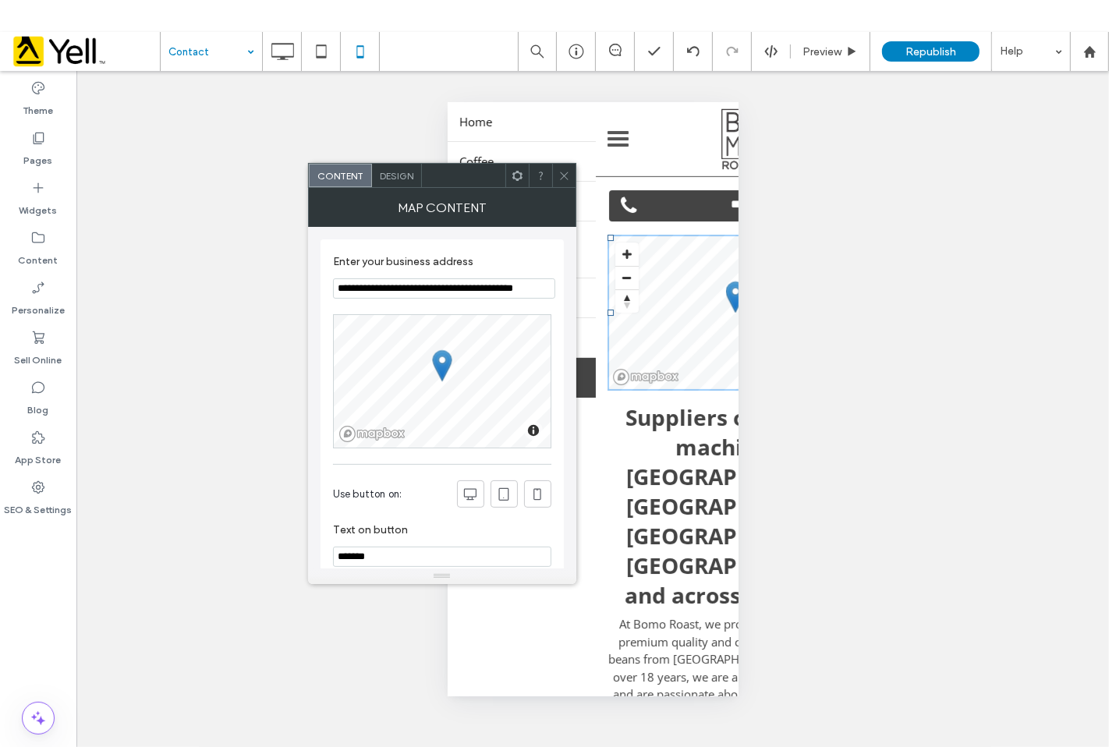
click at [563, 178] on icon at bounding box center [565, 176] width 12 height 12
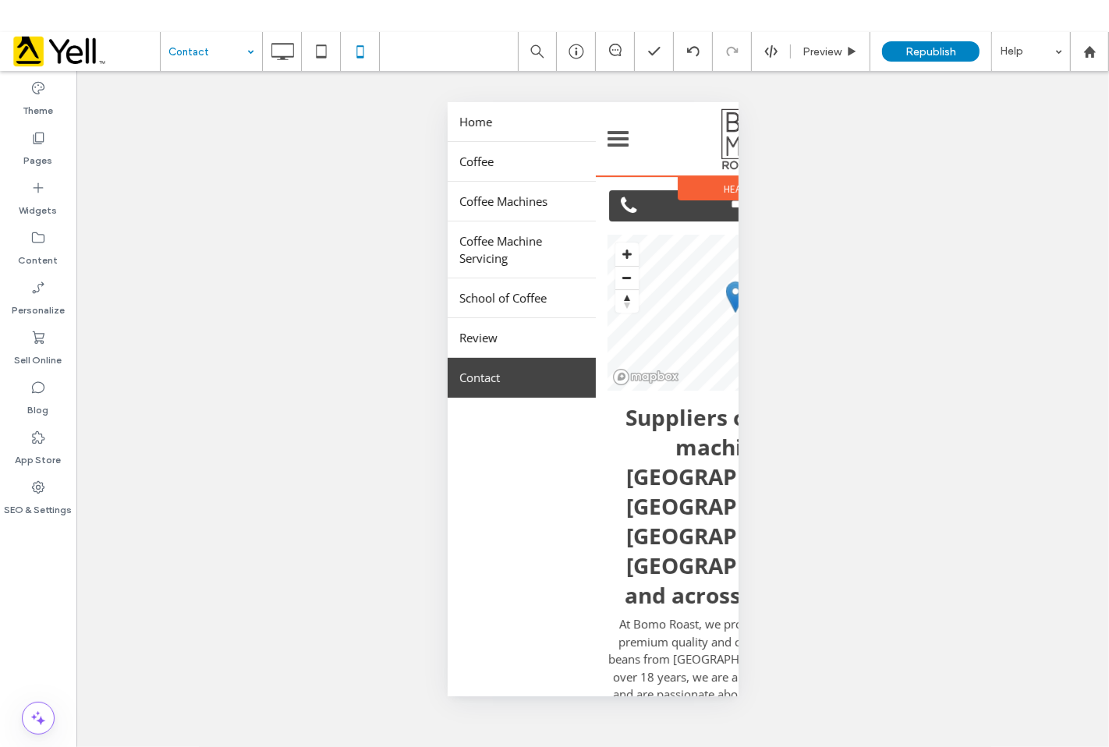
click at [615, 154] on div "LOGO" at bounding box center [740, 138] width 291 height 73
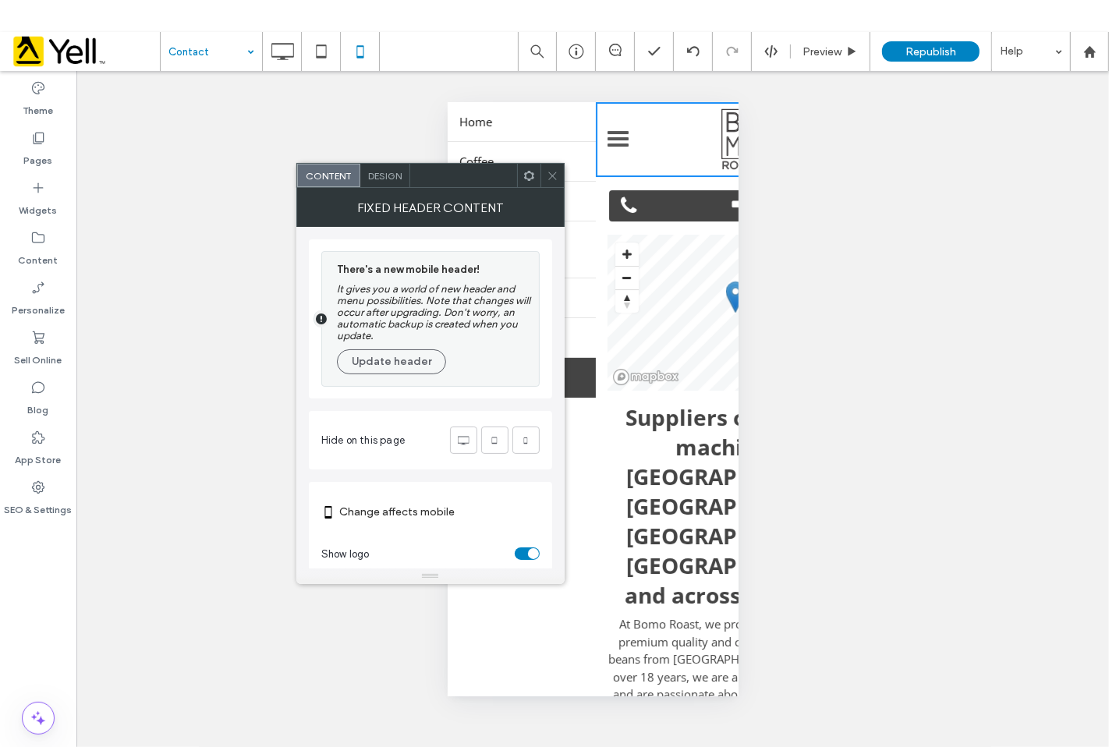
click at [615, 148] on div at bounding box center [617, 137] width 41 height 29
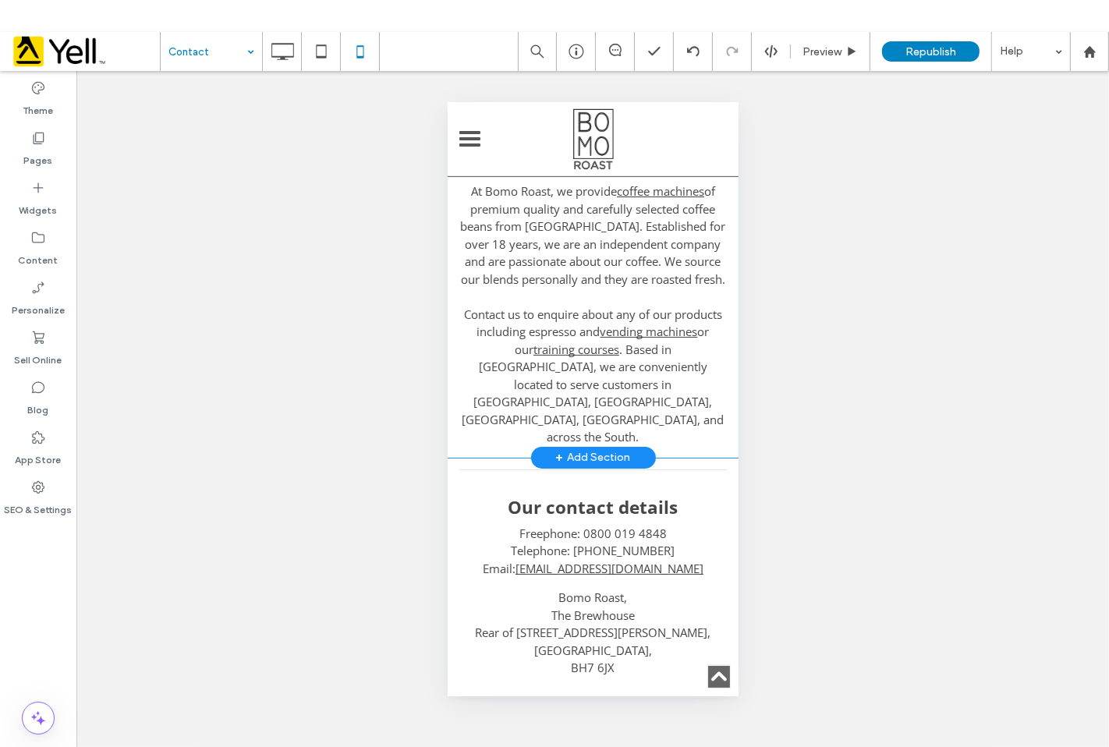
scroll to position [693, 0]
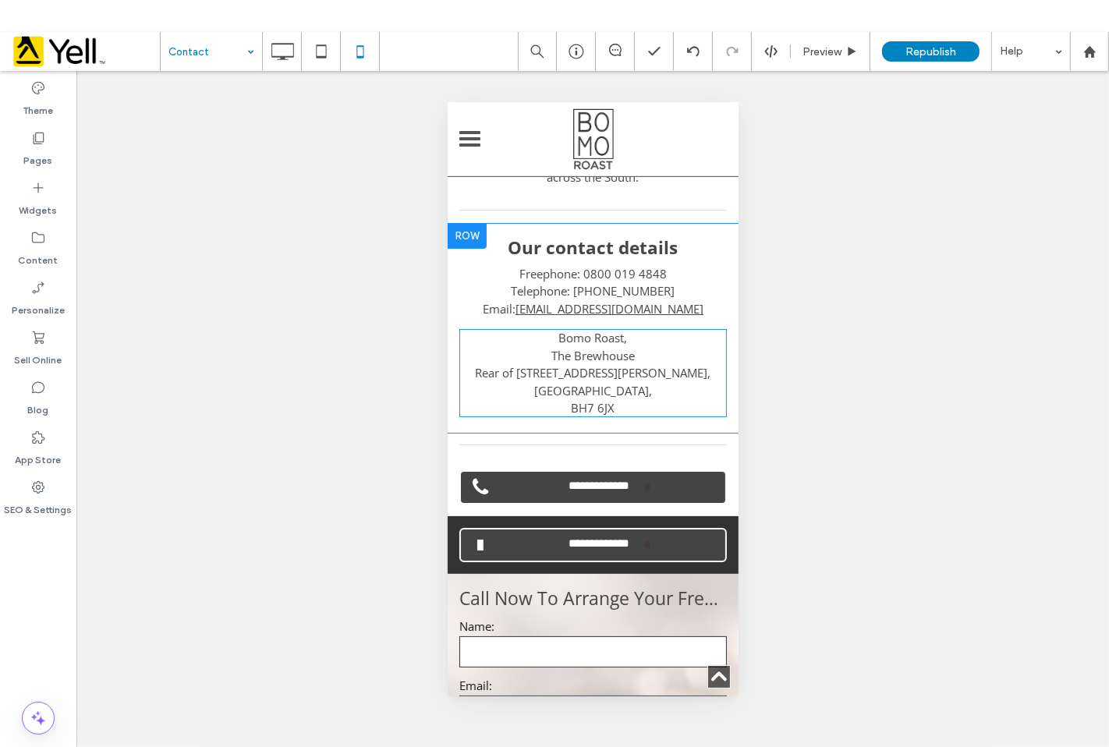
click at [639, 317] on div "Bomo Roast, The Brewhouse Rear of 1 Wickham Road, Bournemouth, BH7 6JX Click To…" at bounding box center [592, 367] width 291 height 100
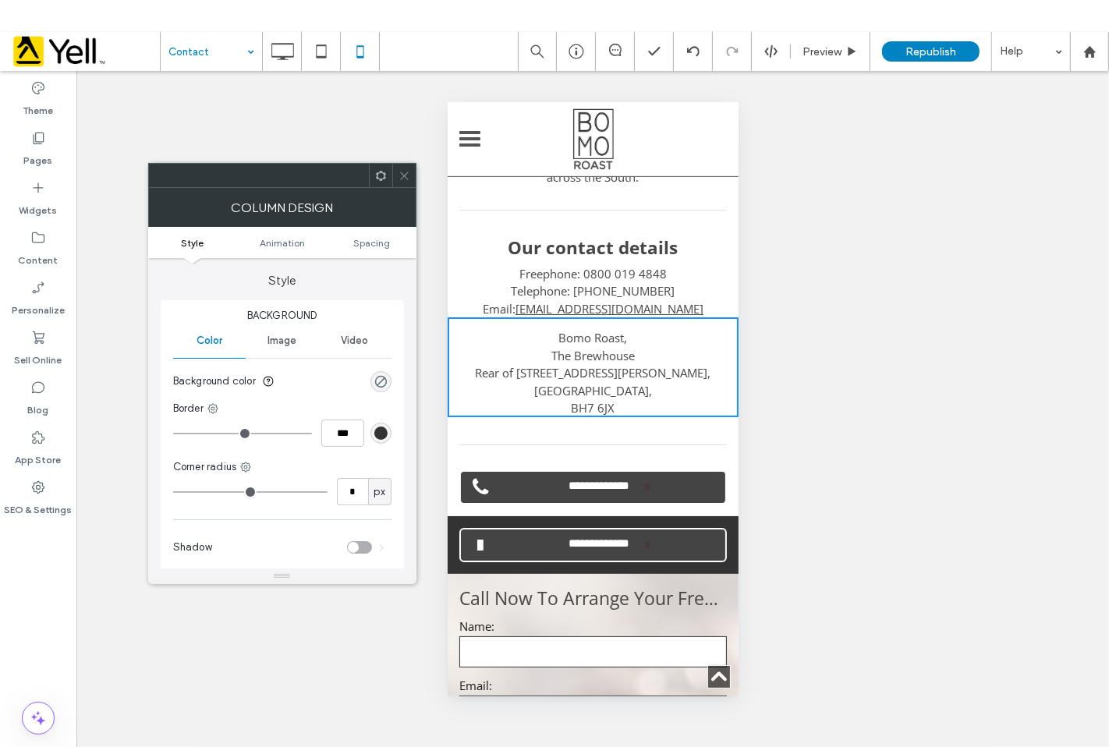
click at [640, 300] on link "[EMAIL_ADDRESS][DOMAIN_NAME]" at bounding box center [609, 308] width 188 height 16
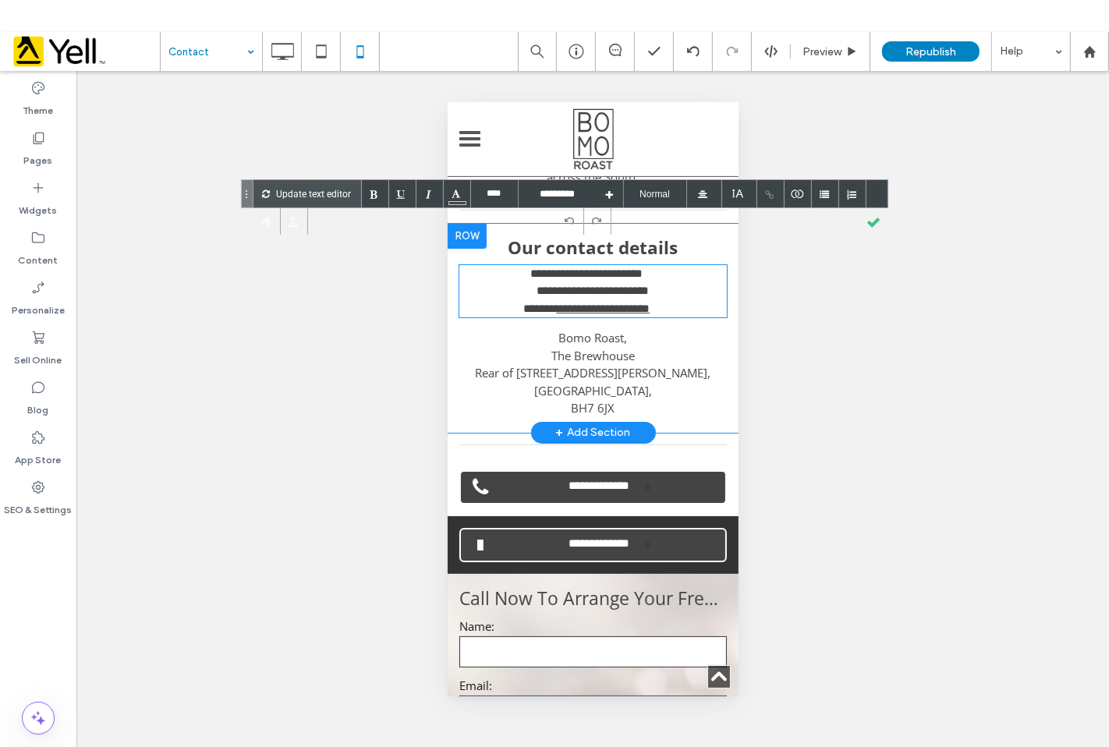
click at [645, 302] on link "**********" at bounding box center [602, 308] width 94 height 12
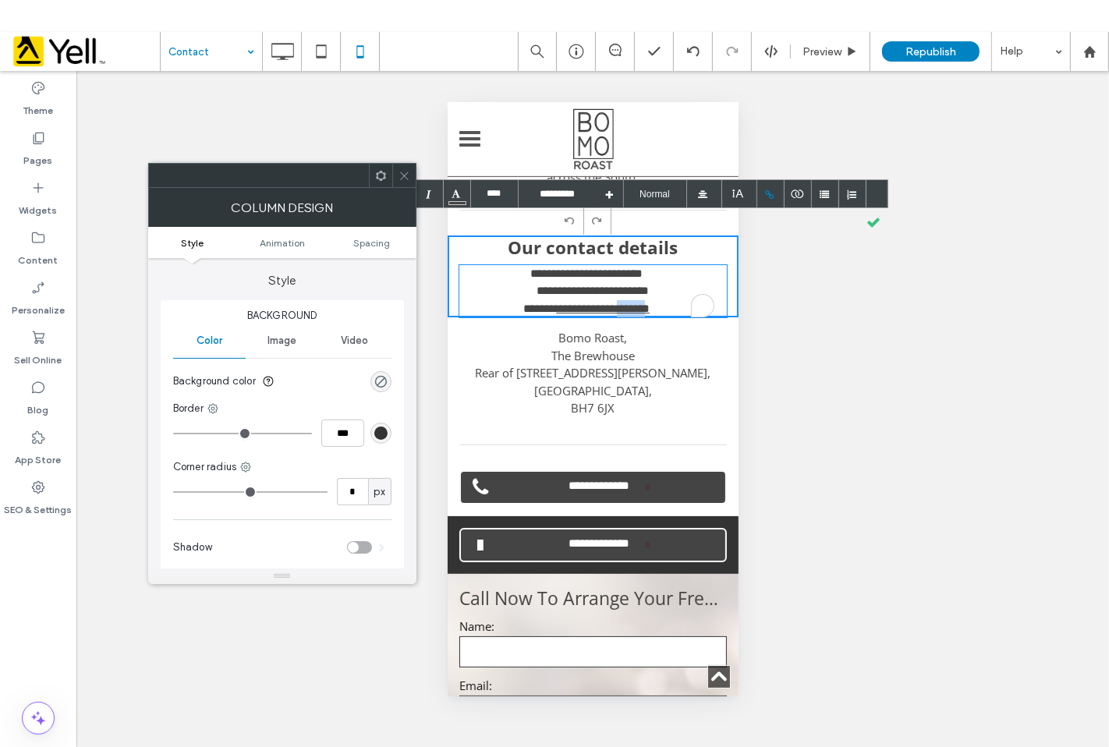
drag, startPoint x: 661, startPoint y: 257, endPoint x: 626, endPoint y: 257, distance: 35.1
click at [626, 302] on link "**********" at bounding box center [602, 308] width 94 height 12
click at [771, 195] on div at bounding box center [771, 193] width 27 height 27
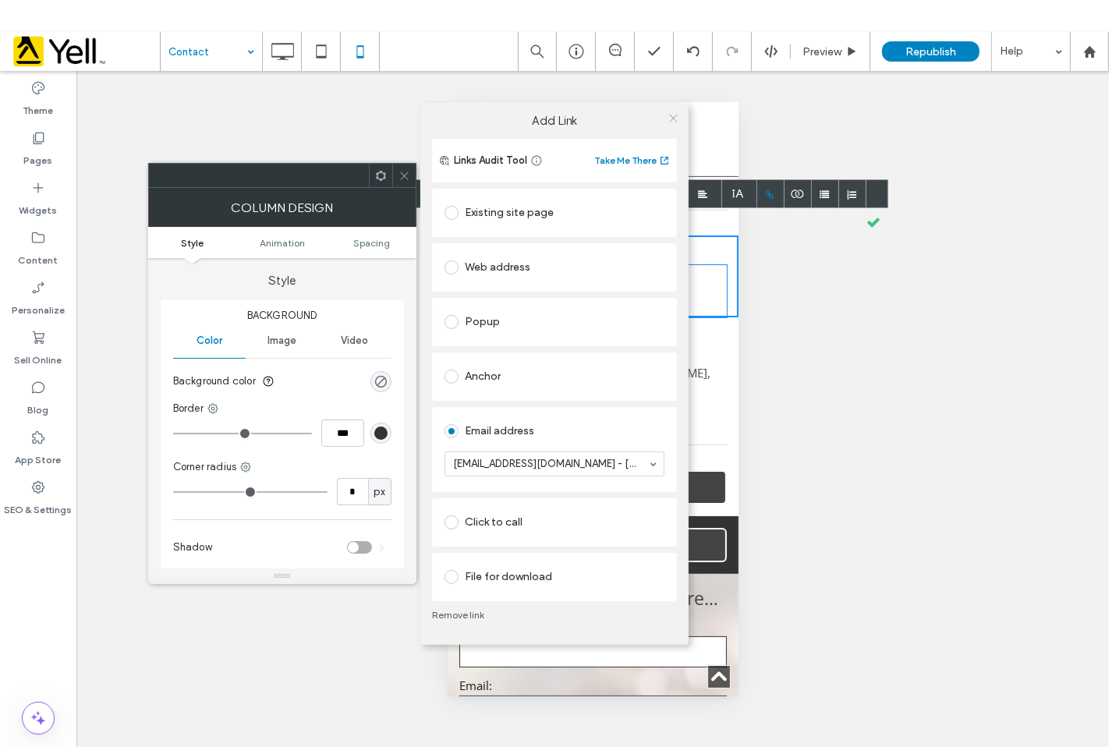
click at [669, 115] on icon at bounding box center [674, 118] width 12 height 12
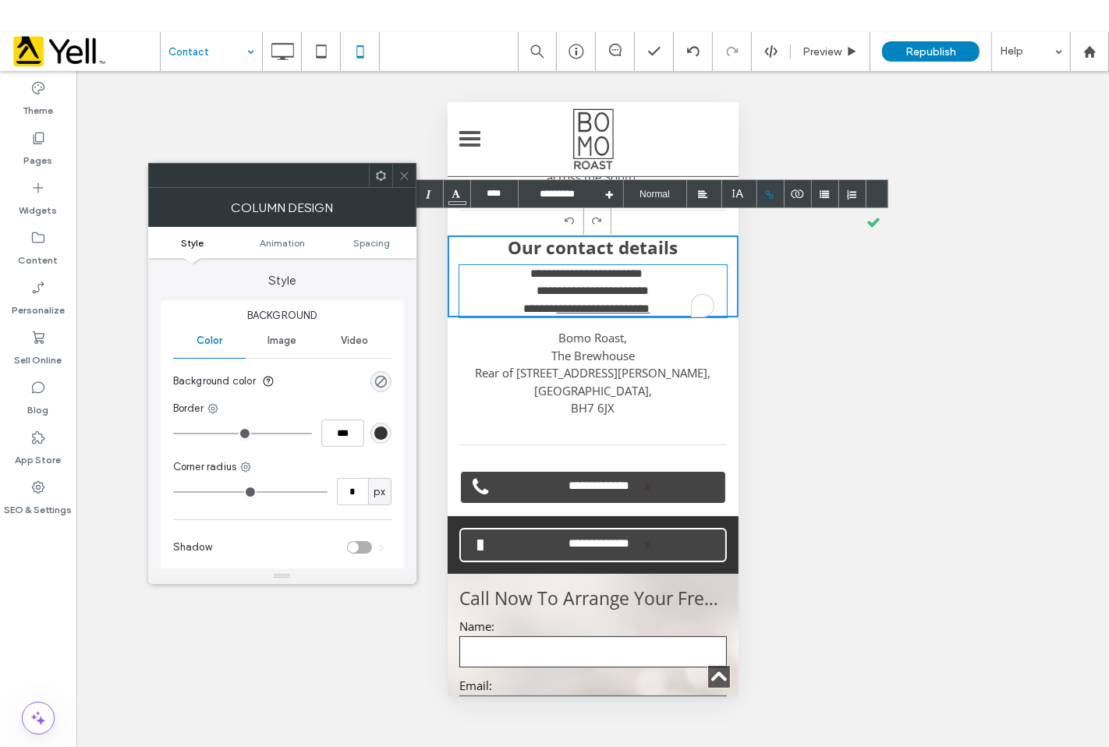
click at [403, 177] on icon at bounding box center [405, 176] width 12 height 12
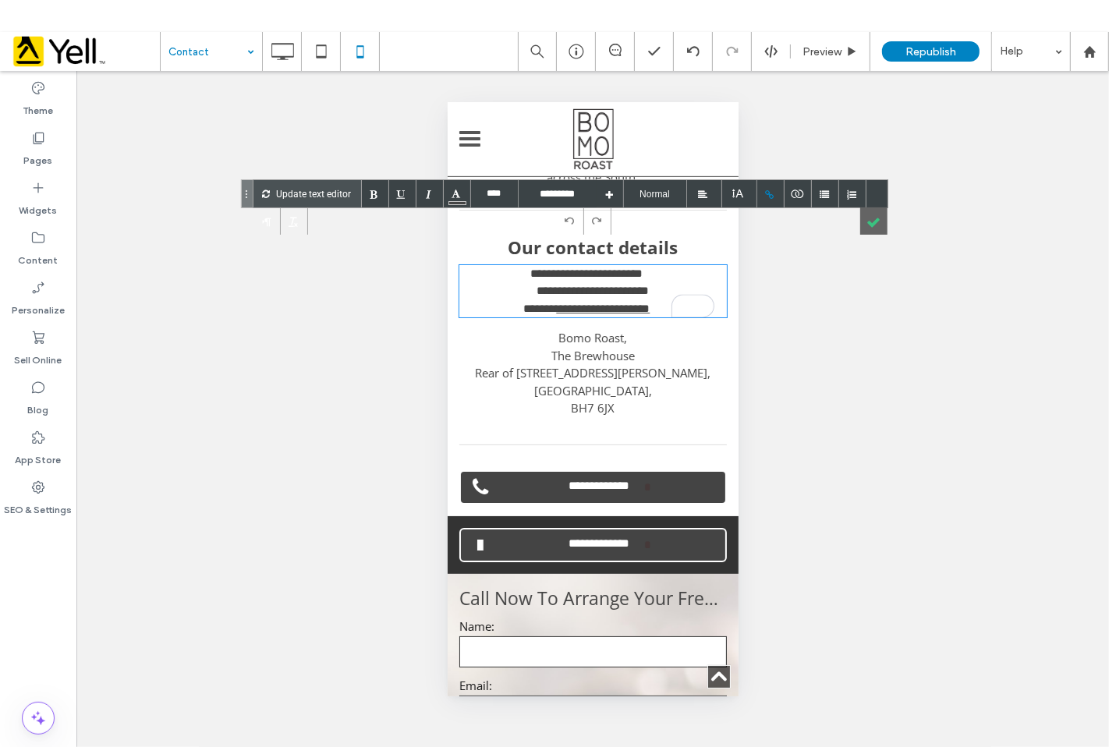
click at [871, 218] on div at bounding box center [874, 221] width 27 height 27
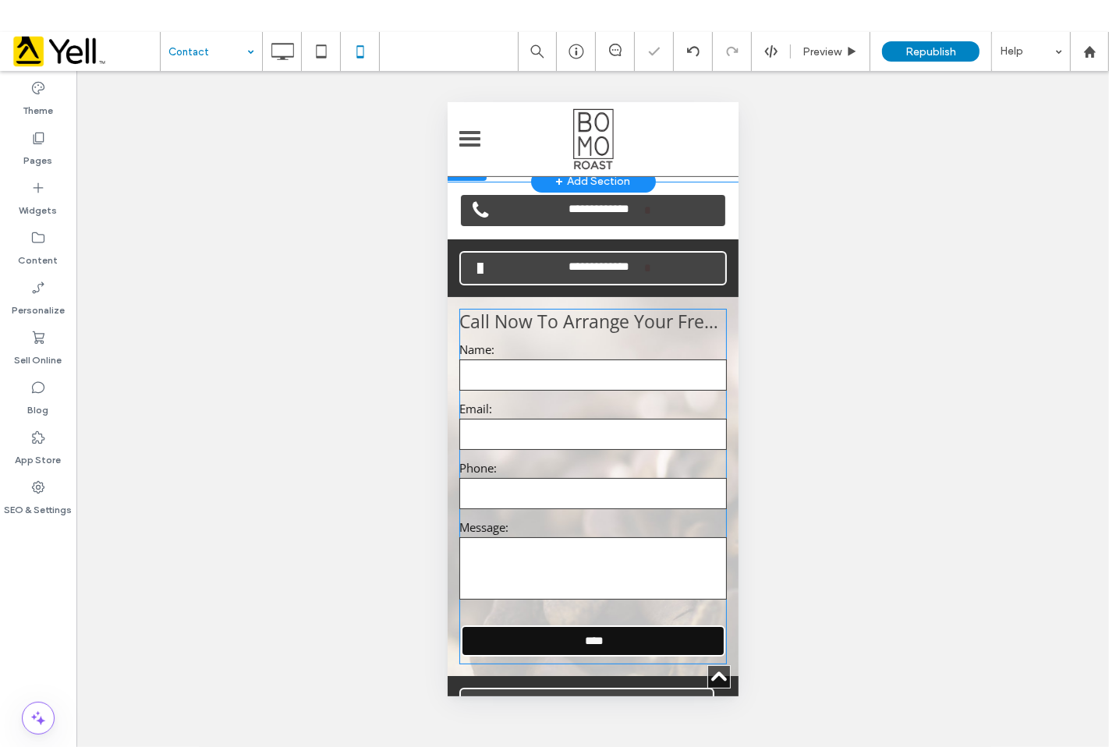
scroll to position [1127, 0]
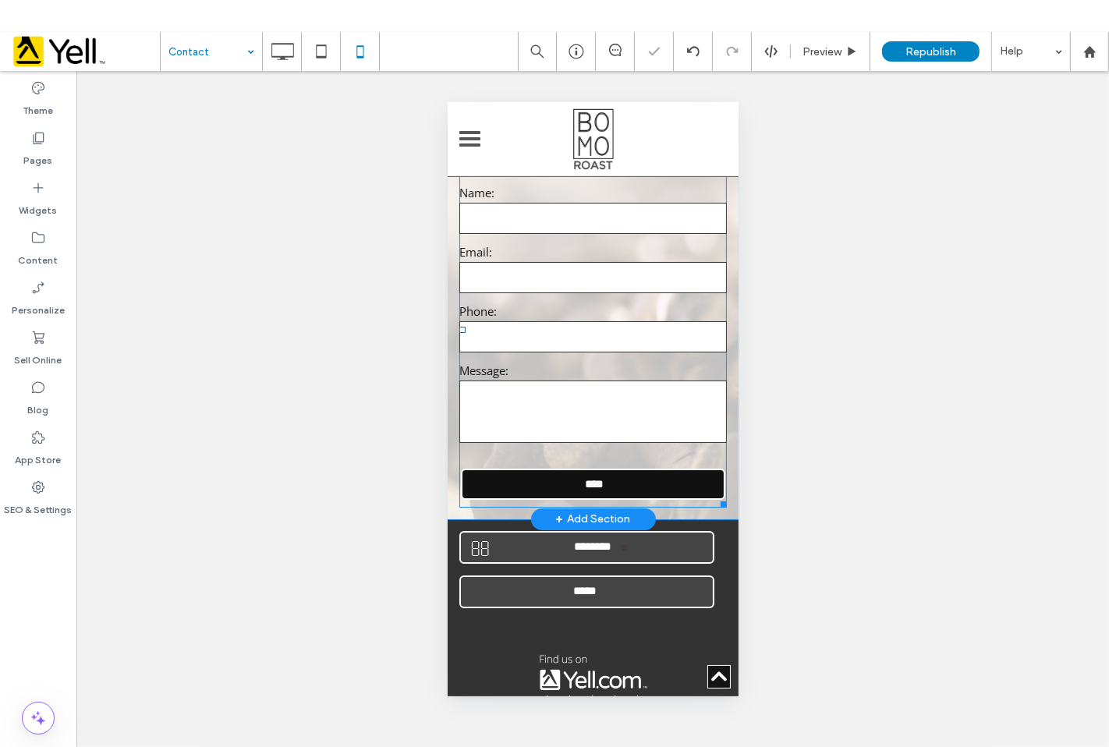
click at [629, 380] on textarea at bounding box center [593, 411] width 268 height 62
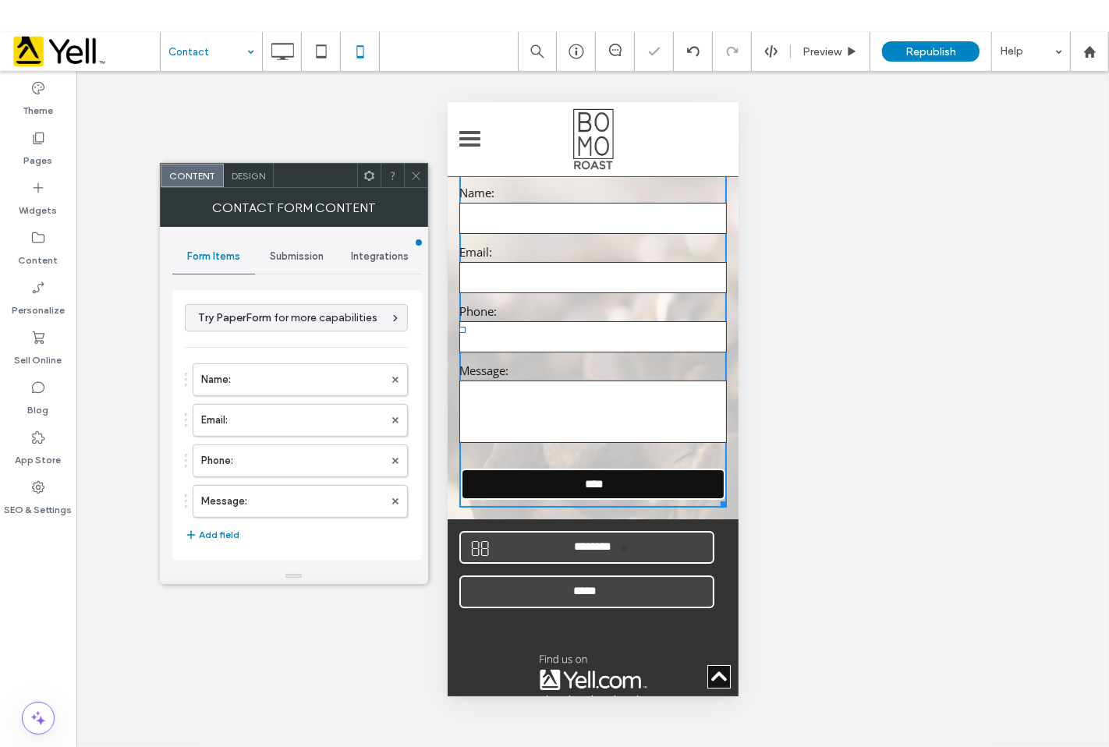
type input "****"
type input "**********"
click at [314, 259] on span "Submission" at bounding box center [297, 256] width 54 height 12
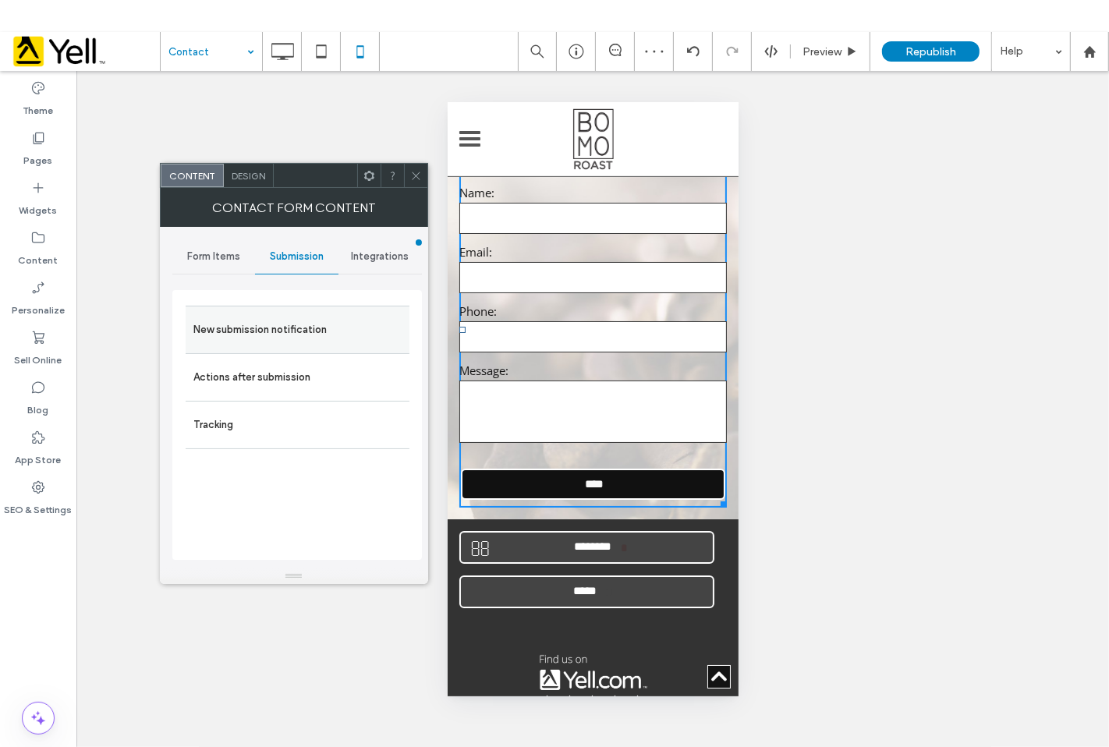
click at [325, 322] on label "New submission notification" at bounding box center [297, 329] width 208 height 31
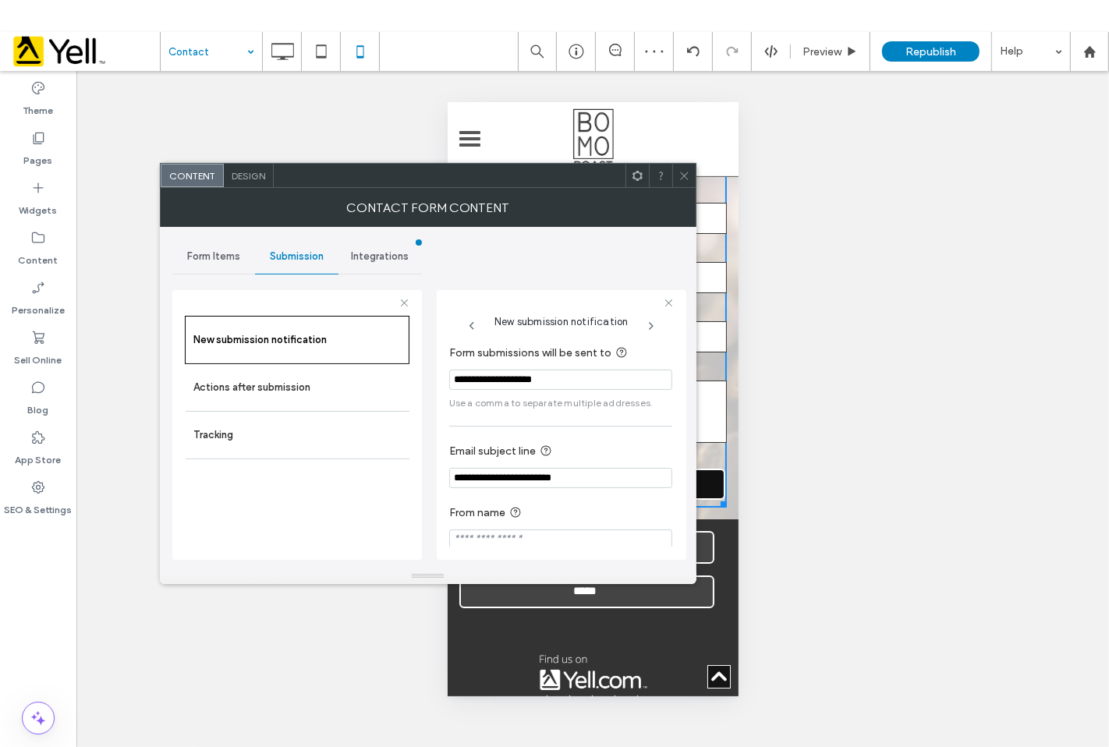
click at [680, 182] on span at bounding box center [685, 175] width 12 height 23
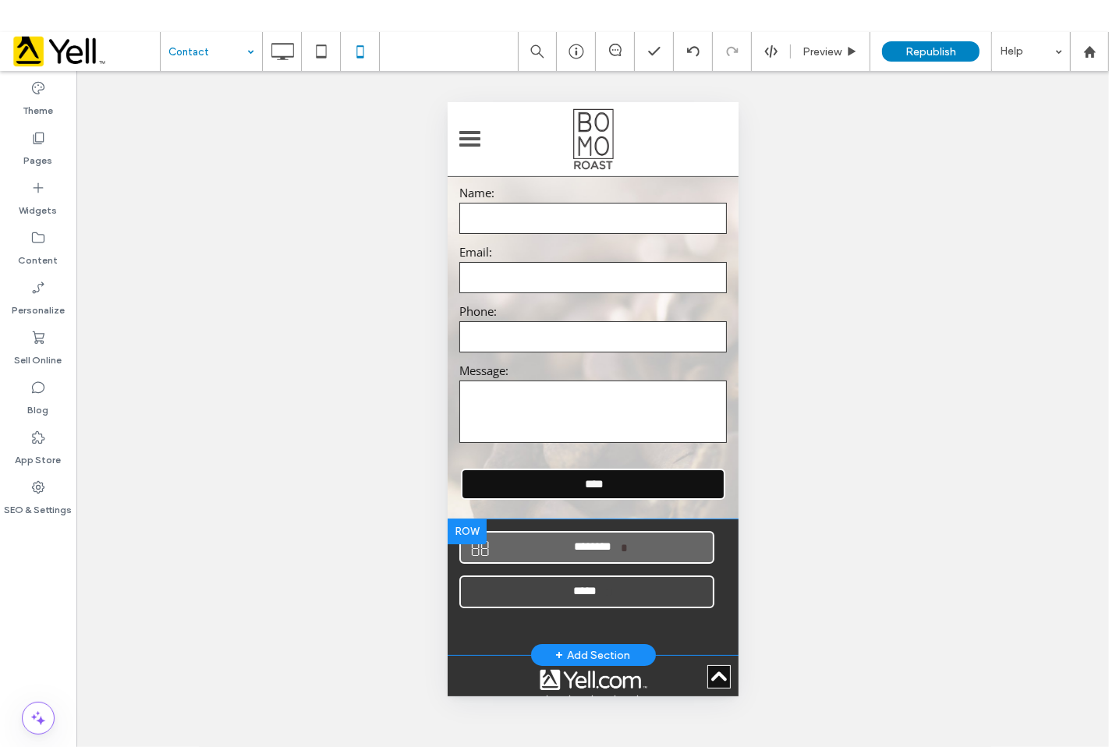
click at [673, 531] on link "********" at bounding box center [586, 547] width 255 height 33
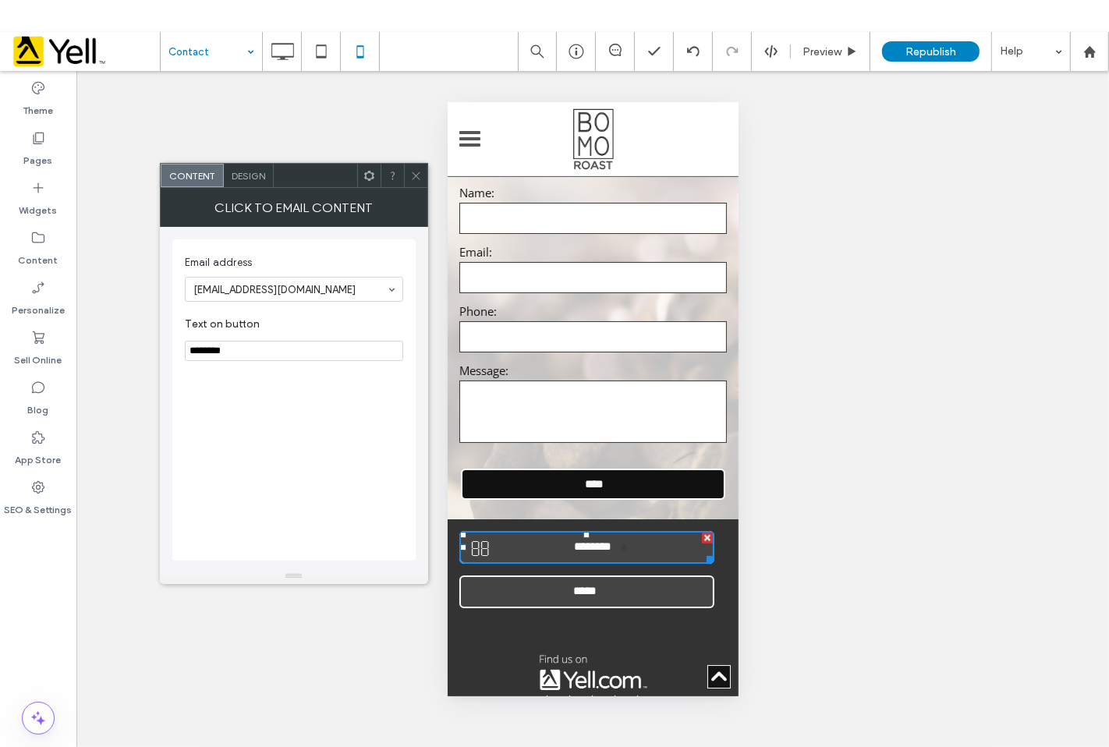
click at [290, 318] on label "Text on button" at bounding box center [291, 326] width 212 height 17
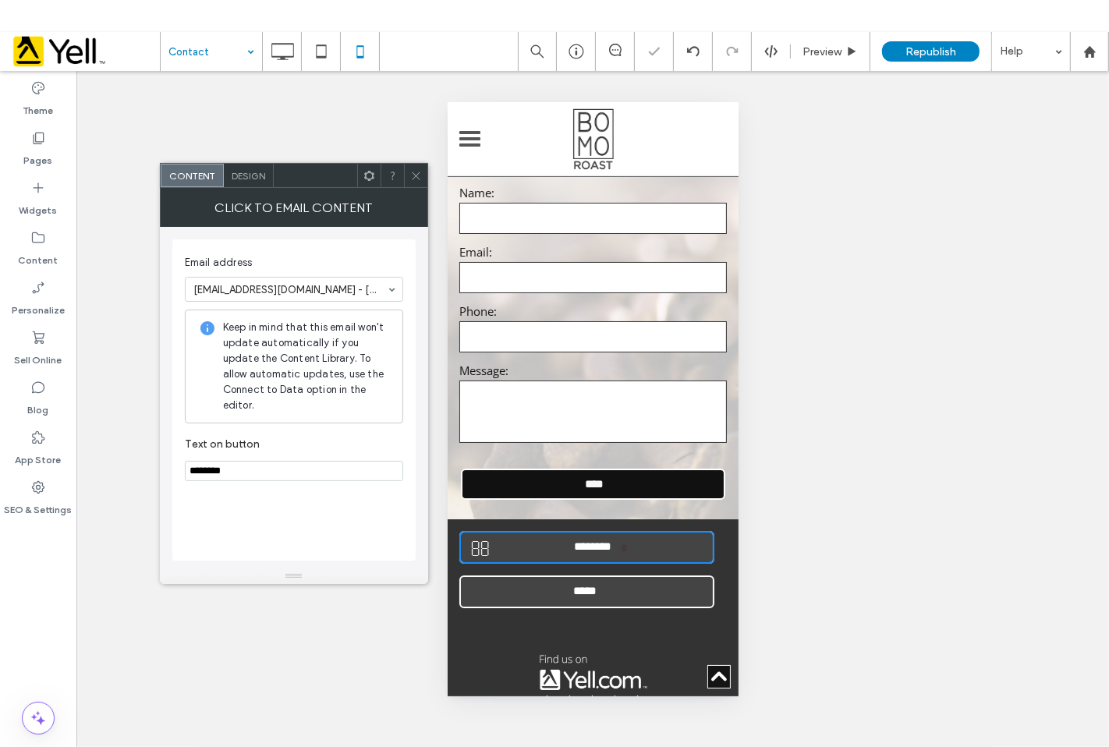
click at [406, 174] on div at bounding box center [415, 175] width 23 height 23
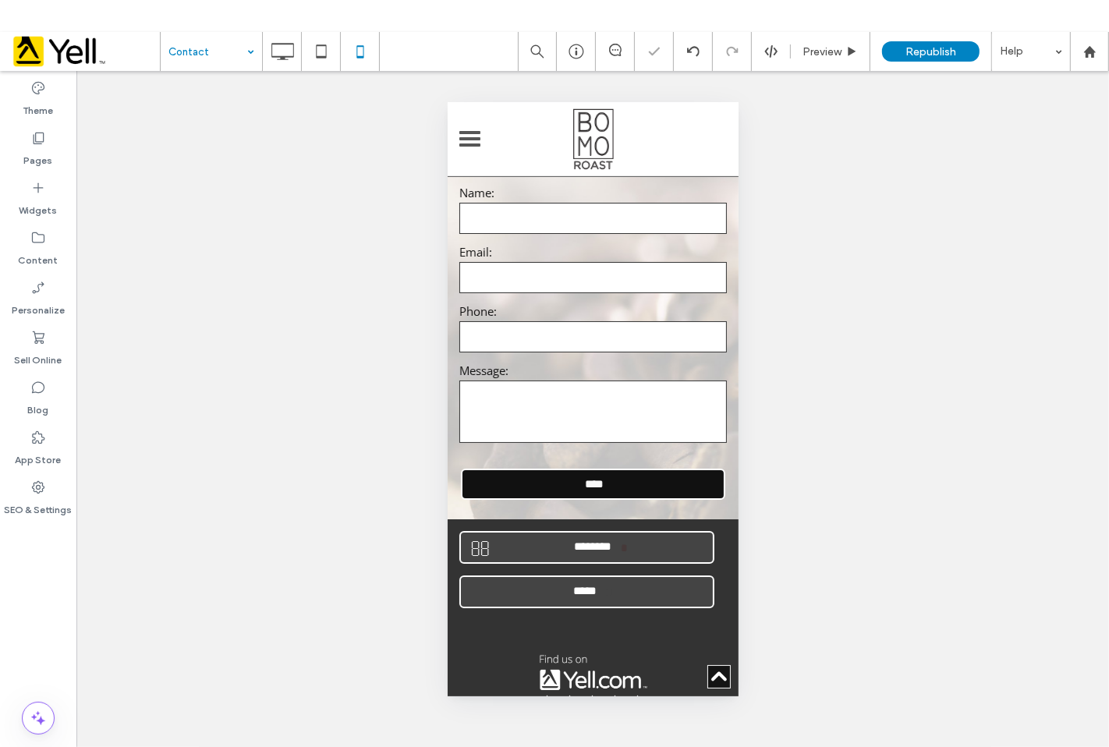
click at [1014, 495] on div "**********" at bounding box center [592, 425] width 1033 height 708
click at [954, 56] on span "Republish" at bounding box center [931, 51] width 51 height 13
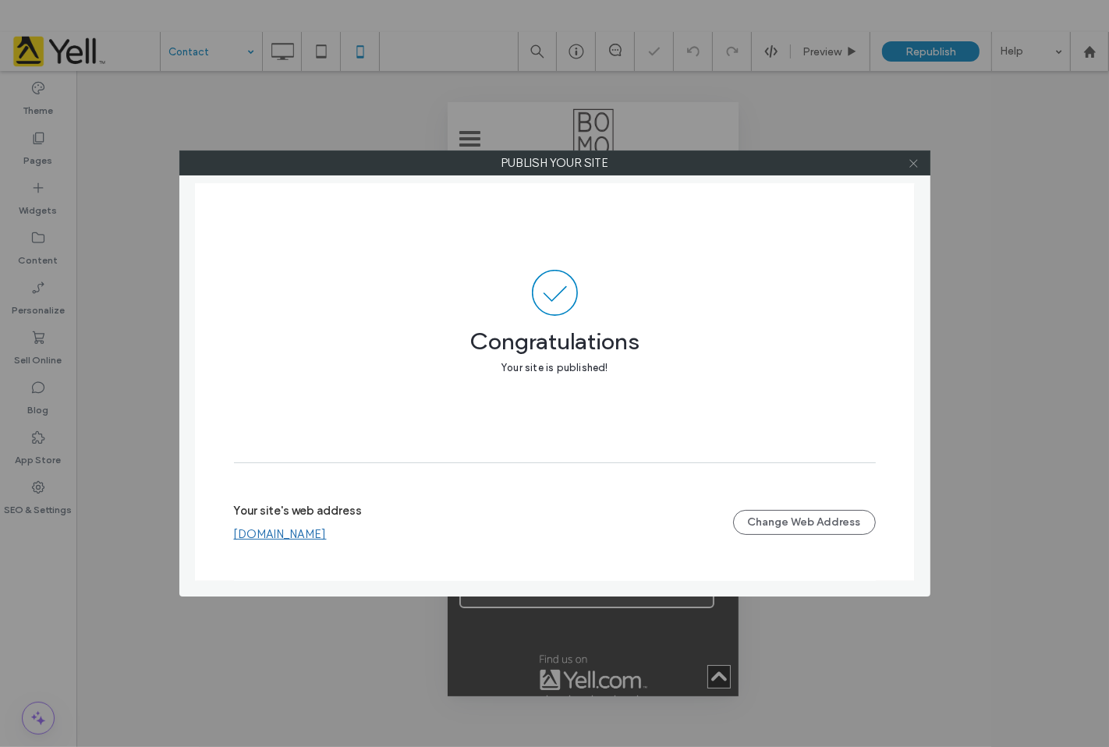
click at [915, 165] on icon at bounding box center [914, 164] width 12 height 12
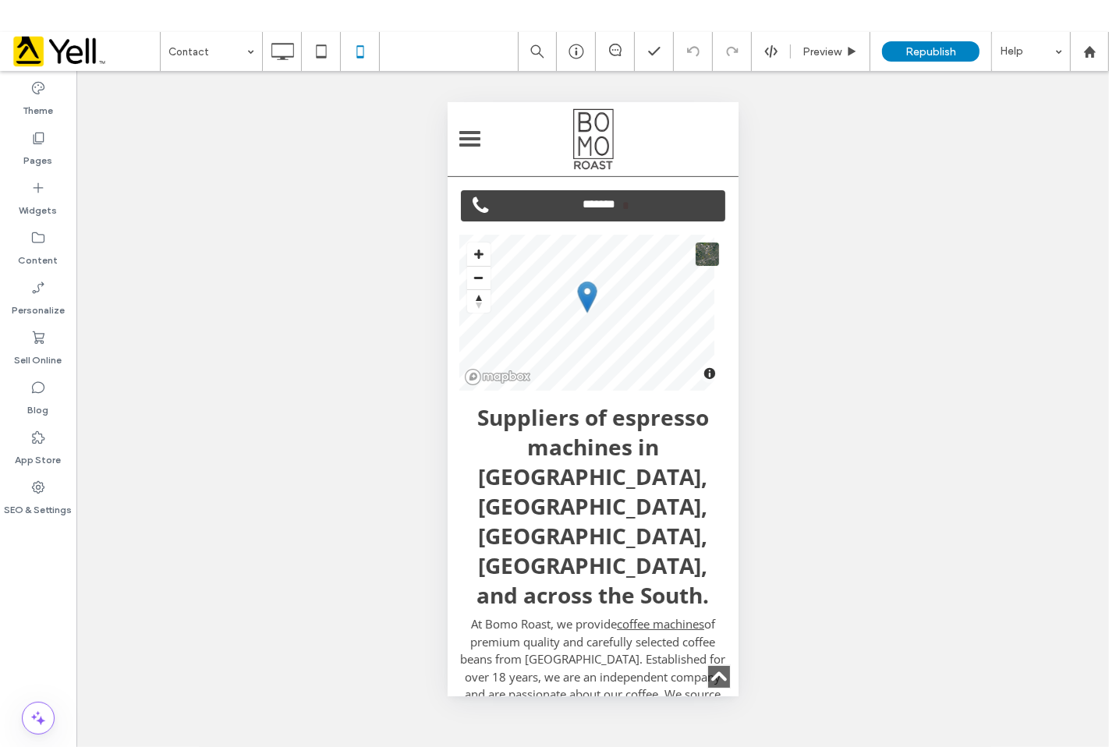
scroll to position [1127, 0]
